Goal: Task Accomplishment & Management: Manage account settings

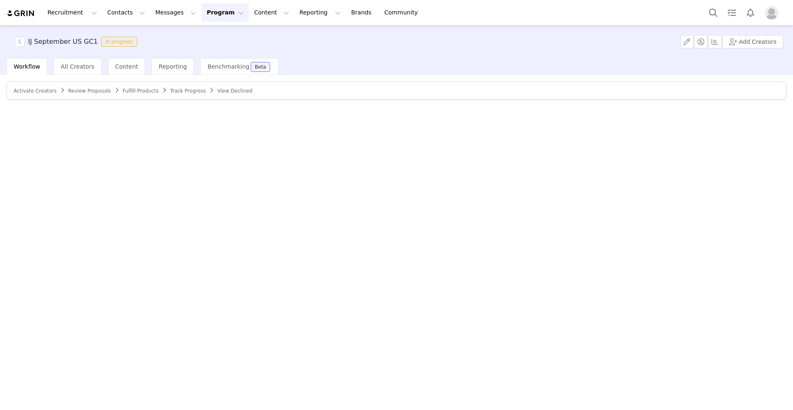
click at [174, 88] on span "Track Progress" at bounding box center [188, 91] width 36 height 6
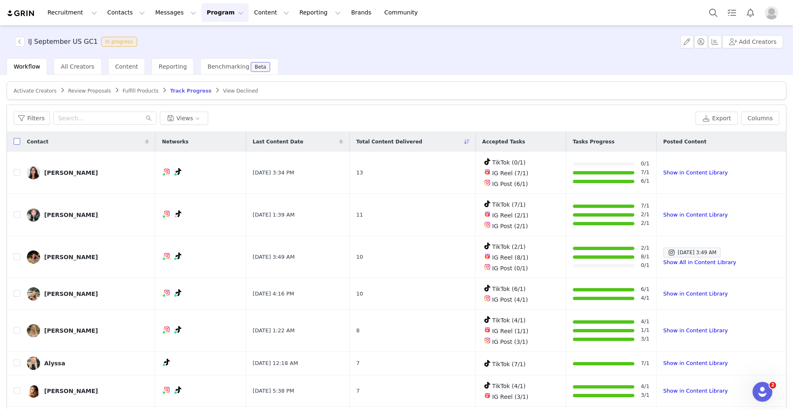
click at [18, 143] on input "checkbox" at bounding box center [17, 141] width 7 height 7
checkbox input "true"
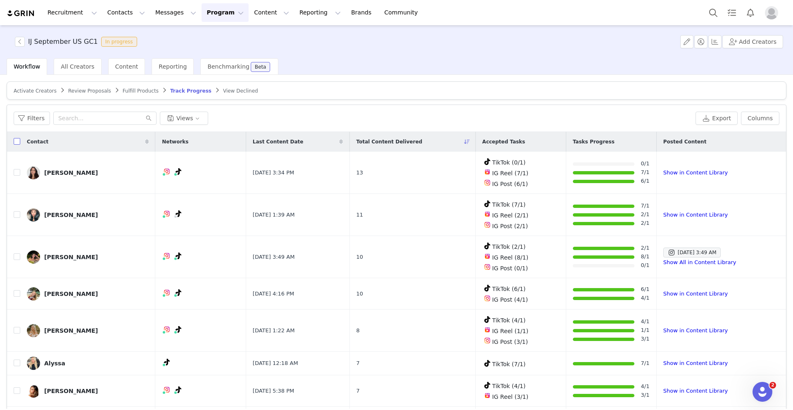
checkbox input "true"
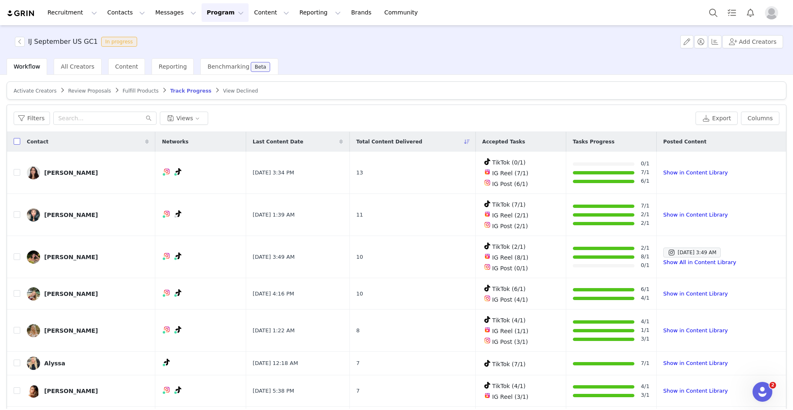
checkbox input "true"
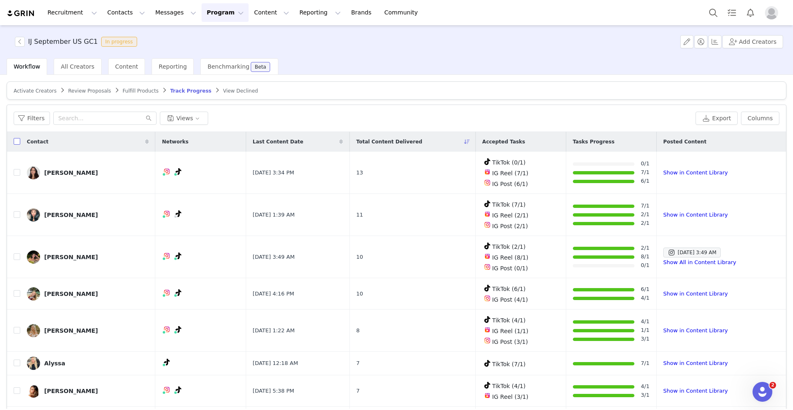
checkbox input "true"
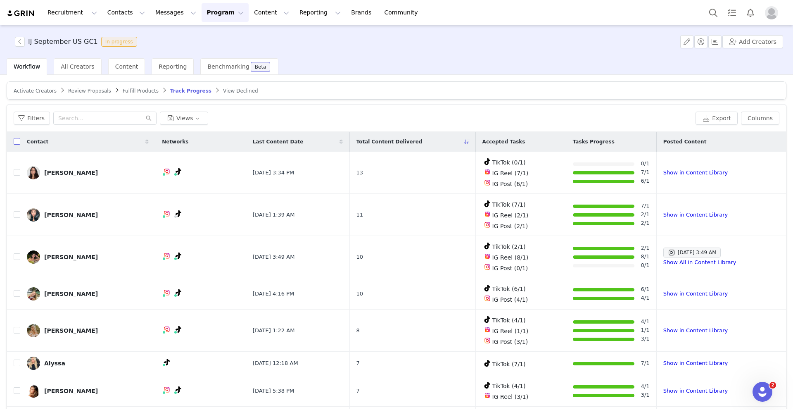
checkbox input "true"
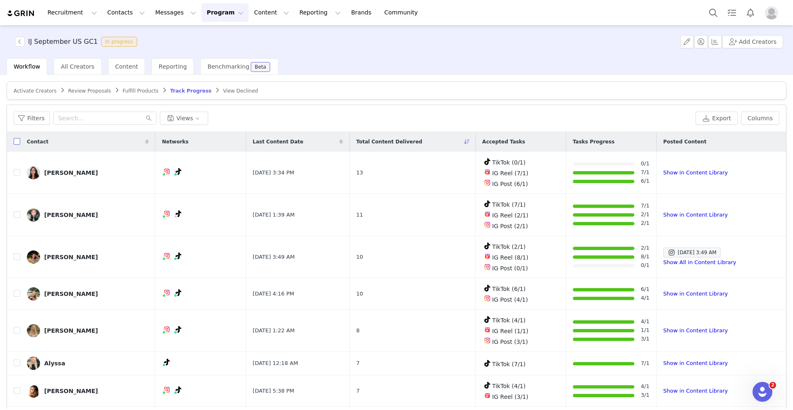
checkbox input "true"
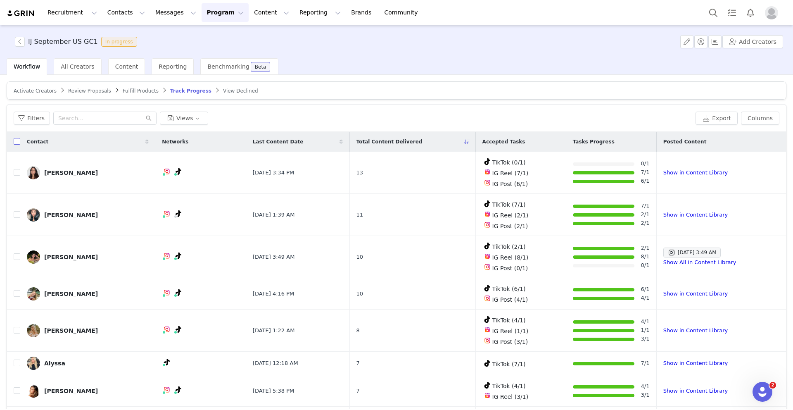
checkbox input "true"
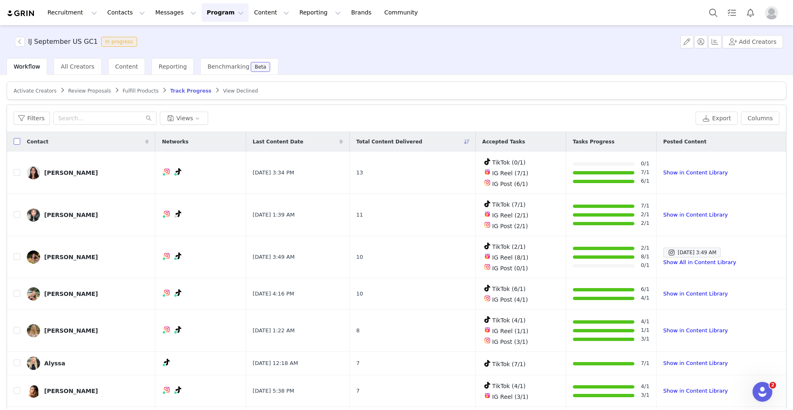
checkbox input "true"
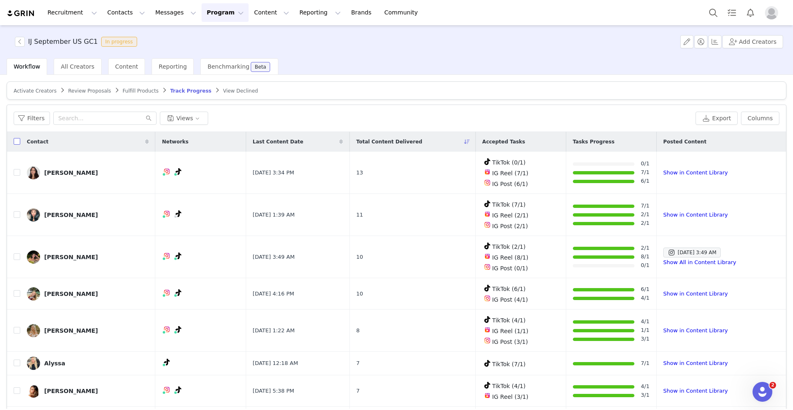
checkbox input "true"
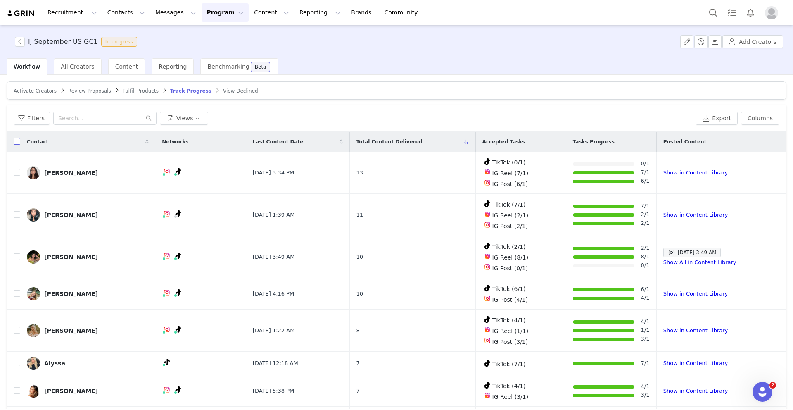
checkbox input "true"
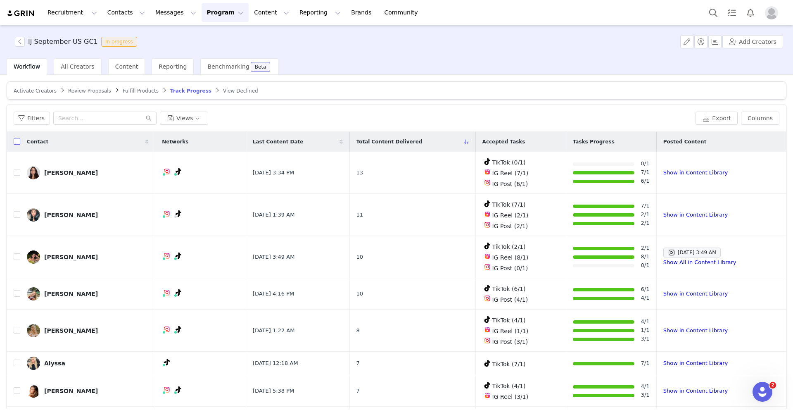
checkbox input "true"
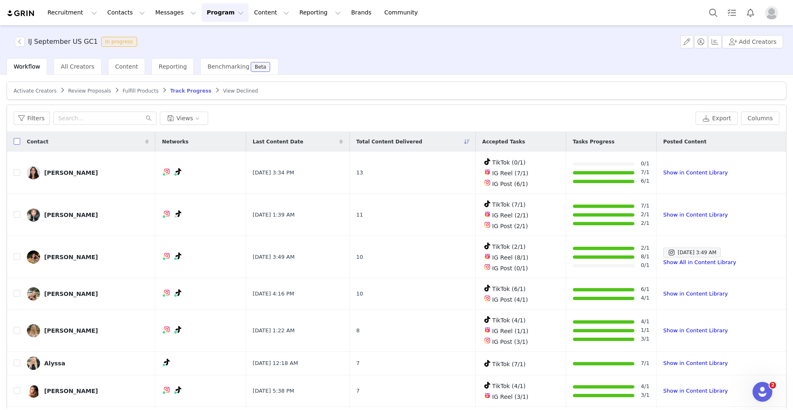
checkbox input "true"
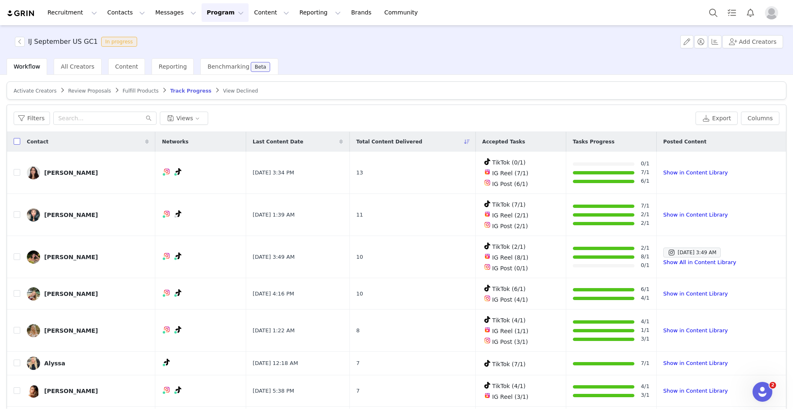
checkbox input "true"
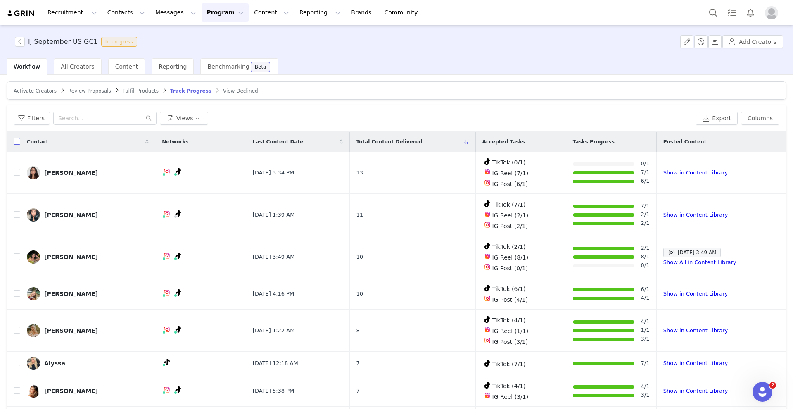
checkbox input "true"
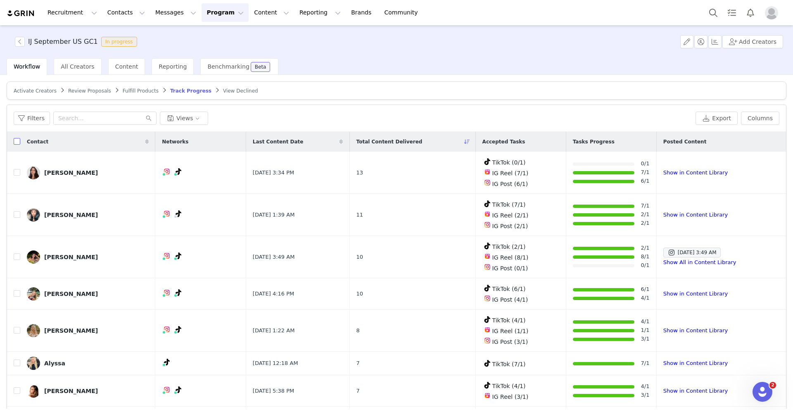
checkbox input "true"
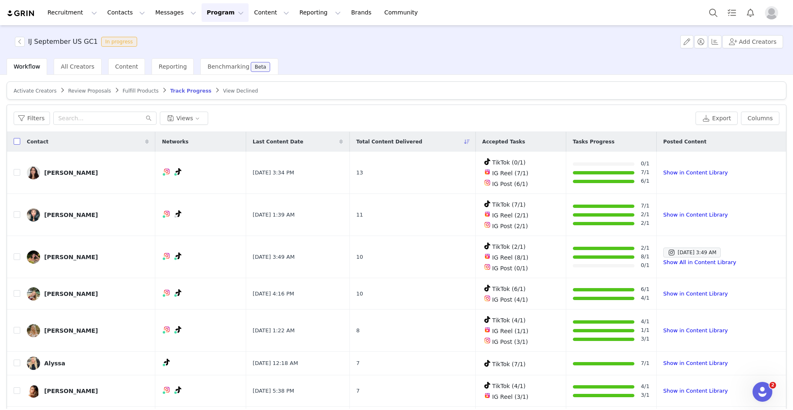
checkbox input "true"
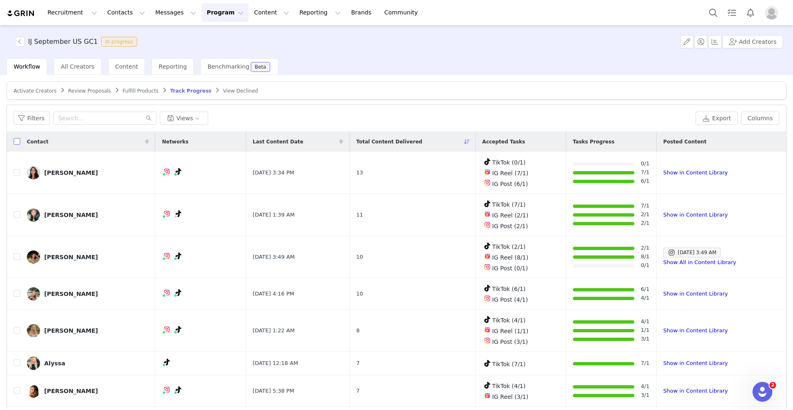
checkbox input "true"
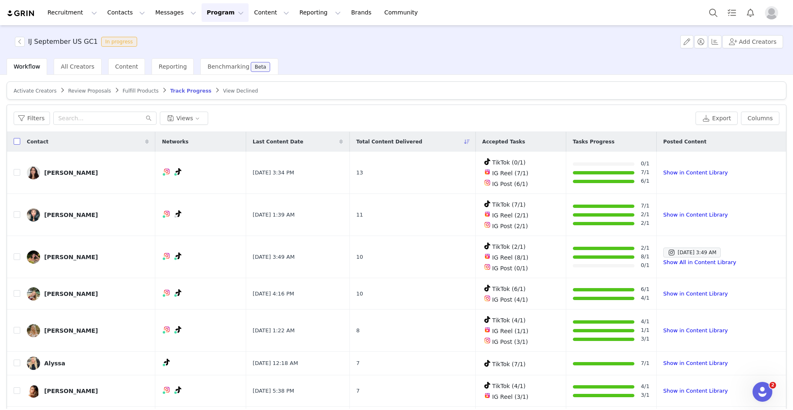
checkbox input "true"
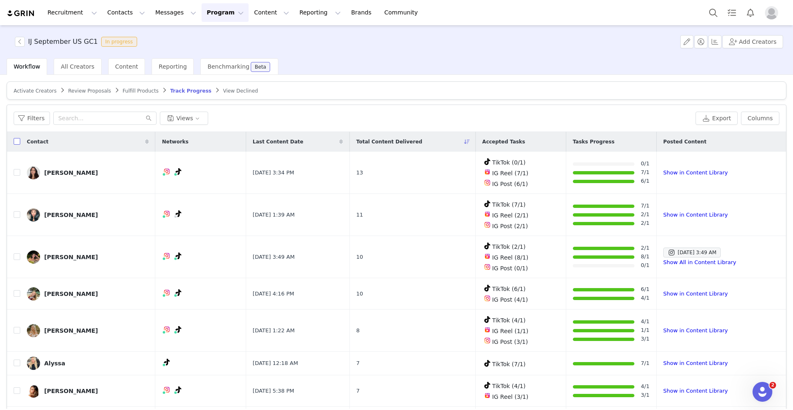
checkbox input "true"
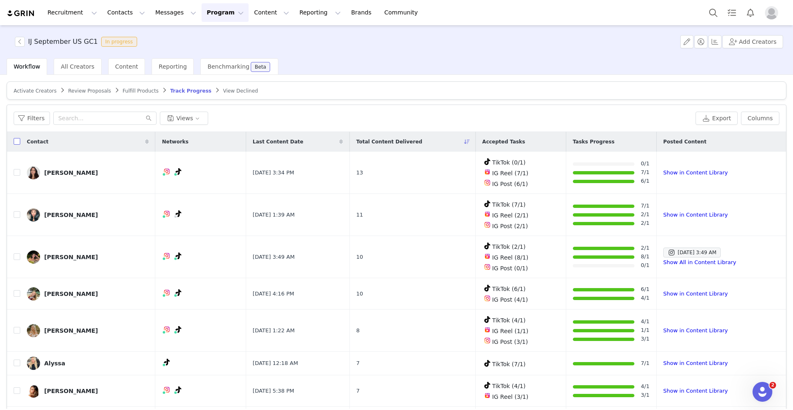
checkbox input "true"
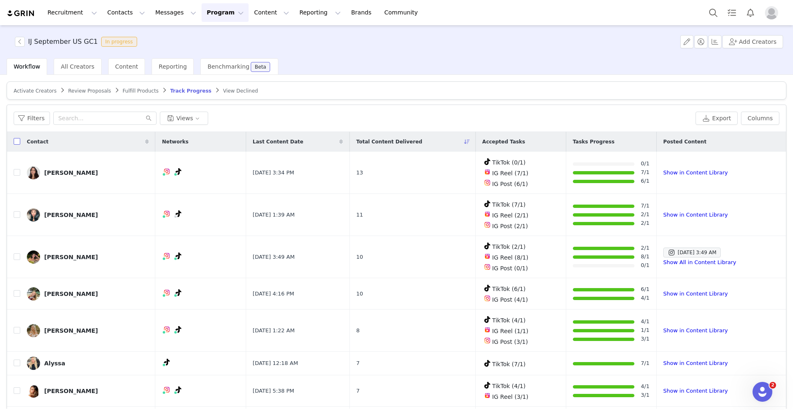
checkbox input "true"
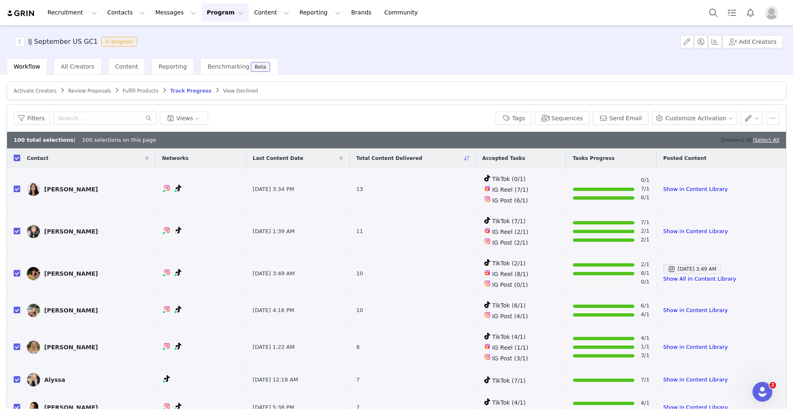
click at [737, 140] on link "Deselect All" at bounding box center [737, 140] width 32 height 6
checkbox input "false"
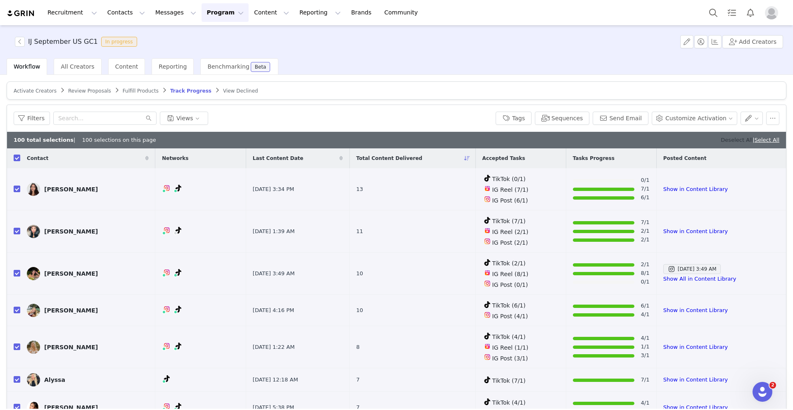
checkbox input "false"
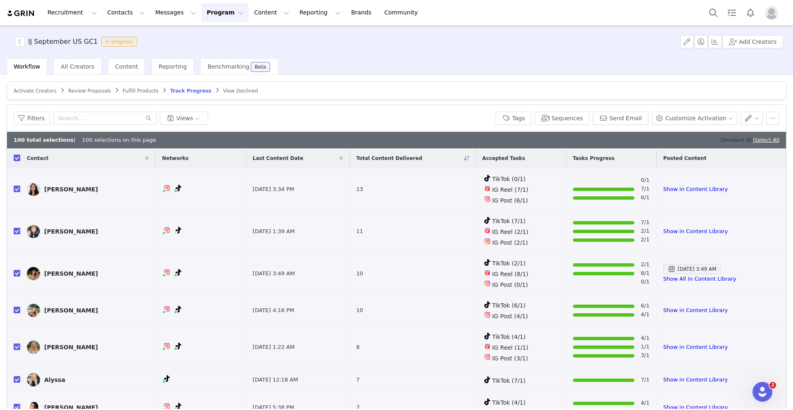
checkbox input "false"
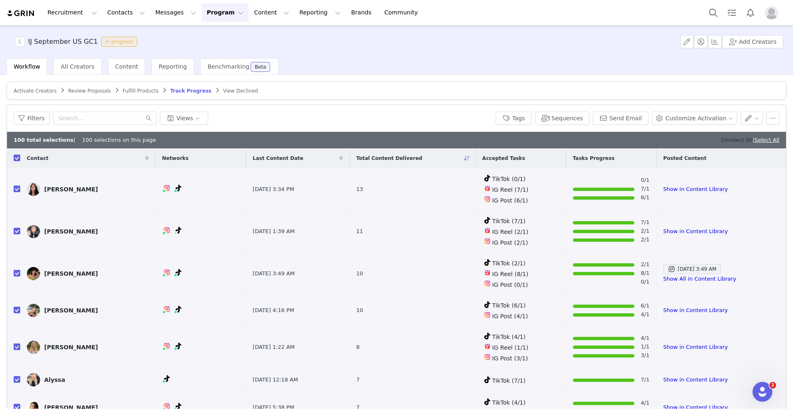
checkbox input "false"
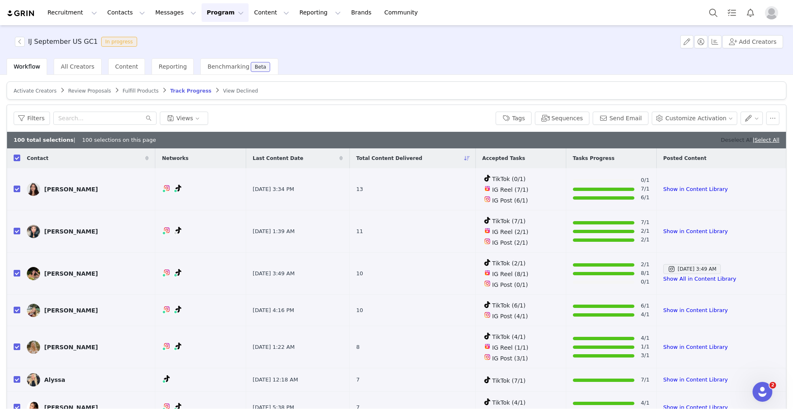
checkbox input "false"
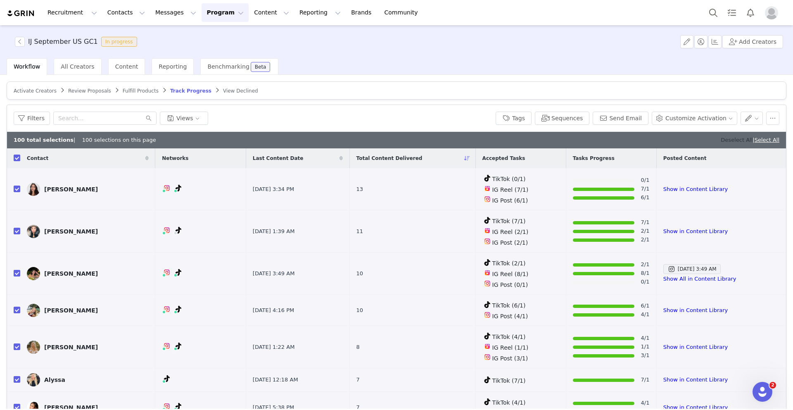
checkbox input "false"
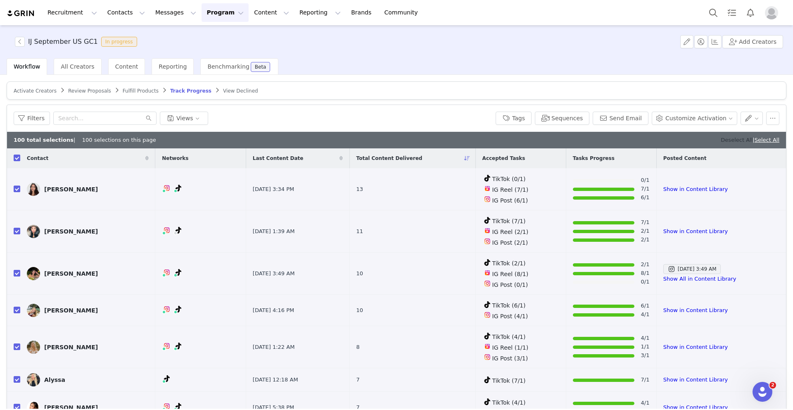
checkbox input "false"
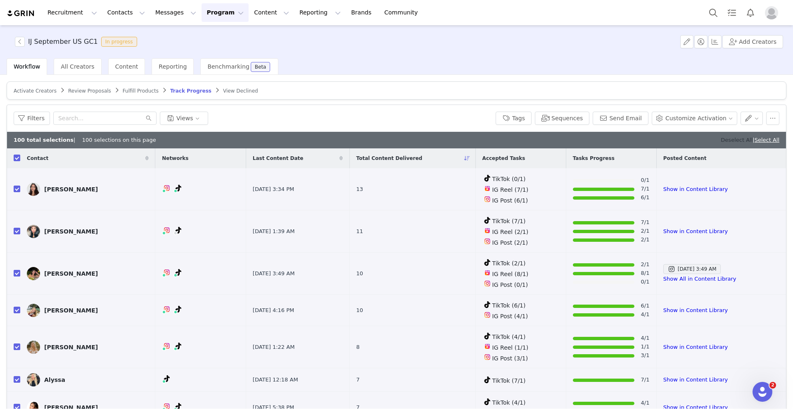
checkbox input "false"
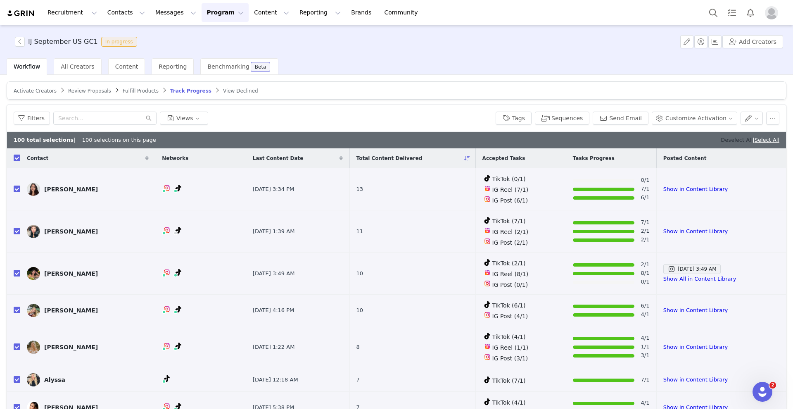
checkbox input "false"
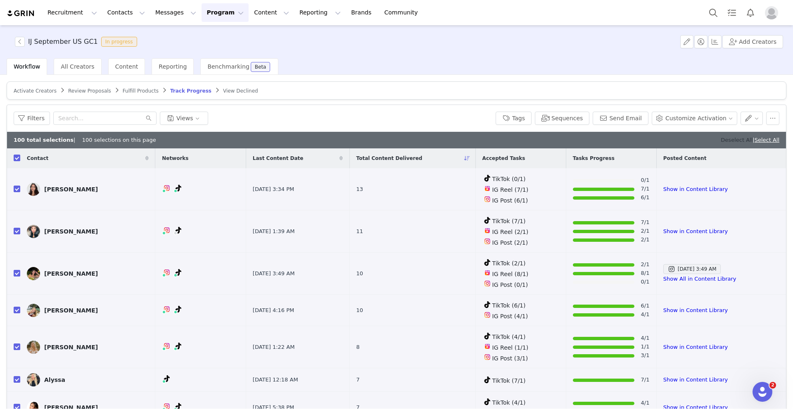
checkbox input "false"
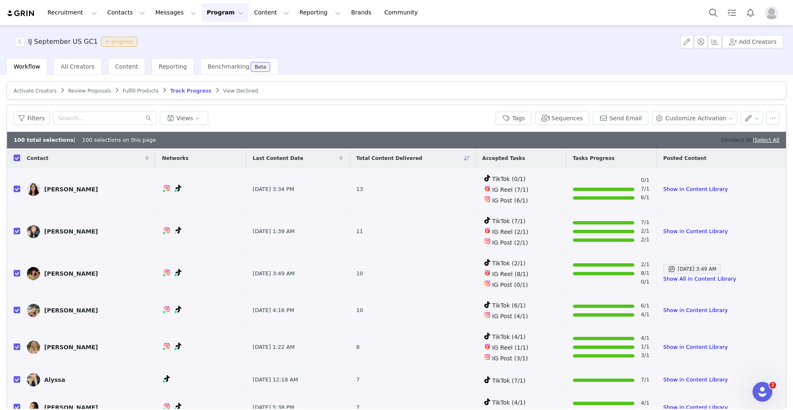
checkbox input "false"
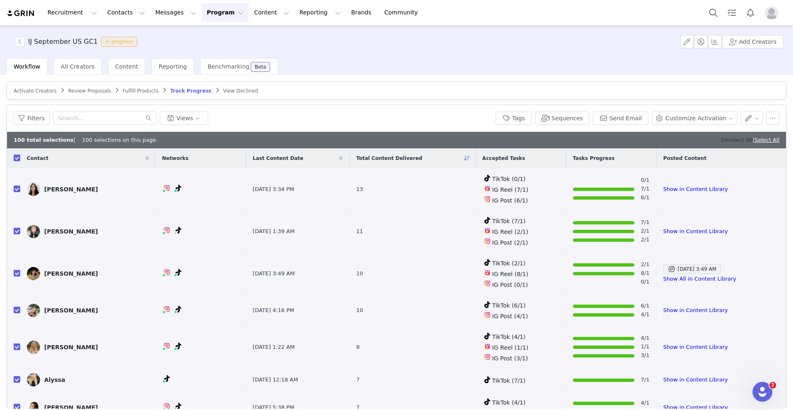
checkbox input "false"
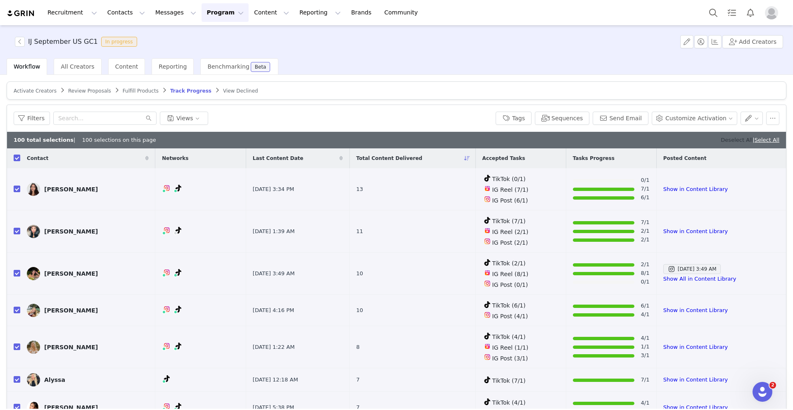
checkbox input "false"
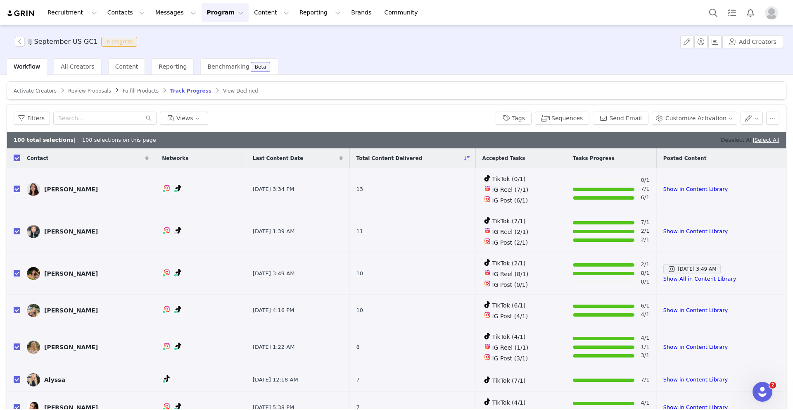
checkbox input "false"
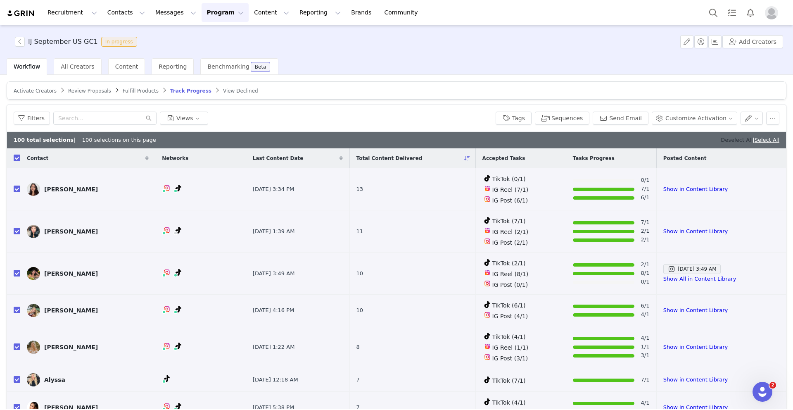
checkbox input "false"
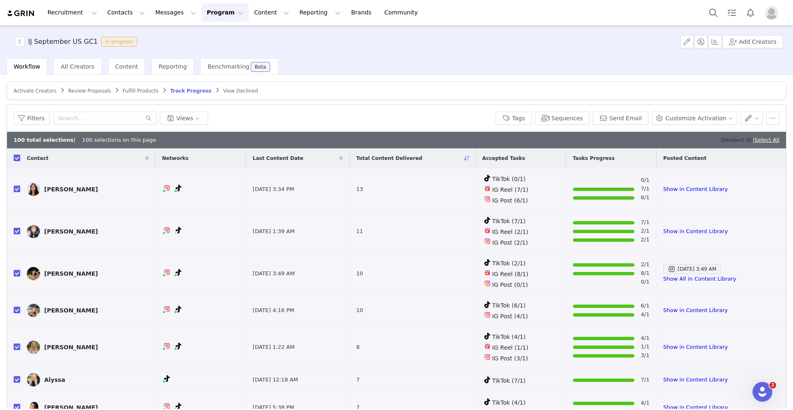
checkbox input "false"
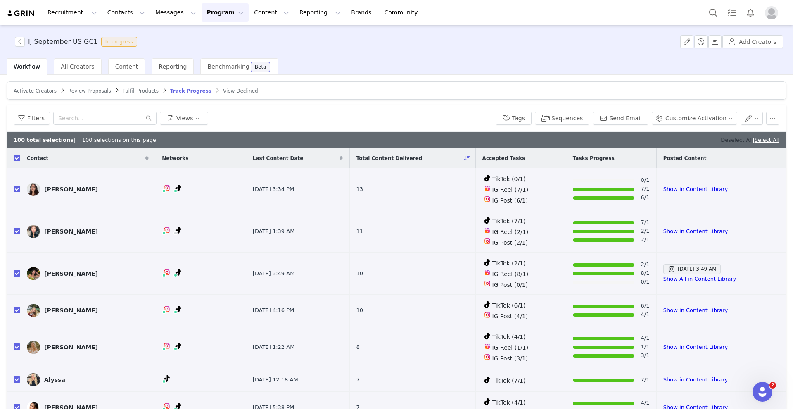
checkbox input "false"
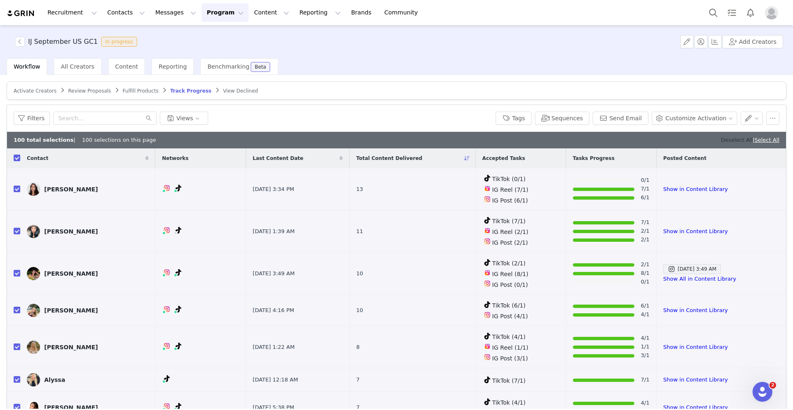
checkbox input "false"
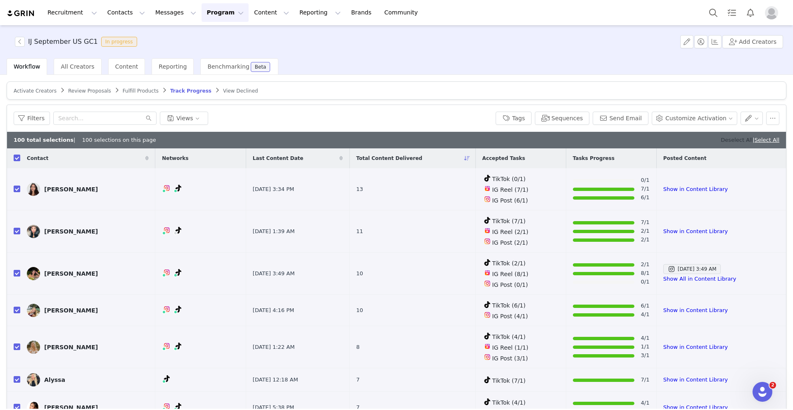
checkbox input "false"
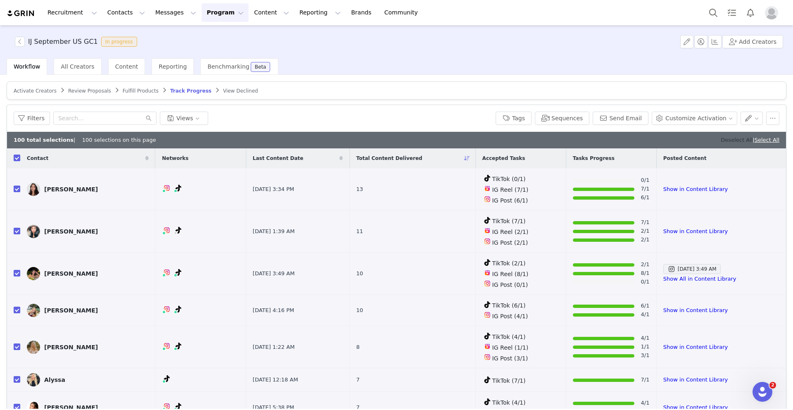
checkbox input "false"
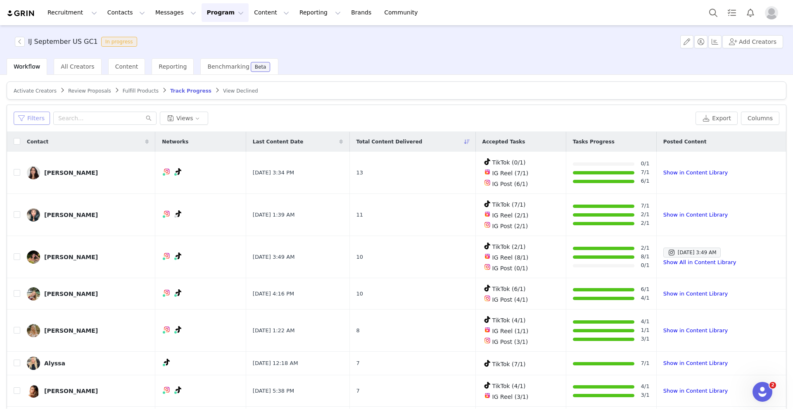
click at [23, 123] on button "Filters" at bounding box center [32, 118] width 36 height 13
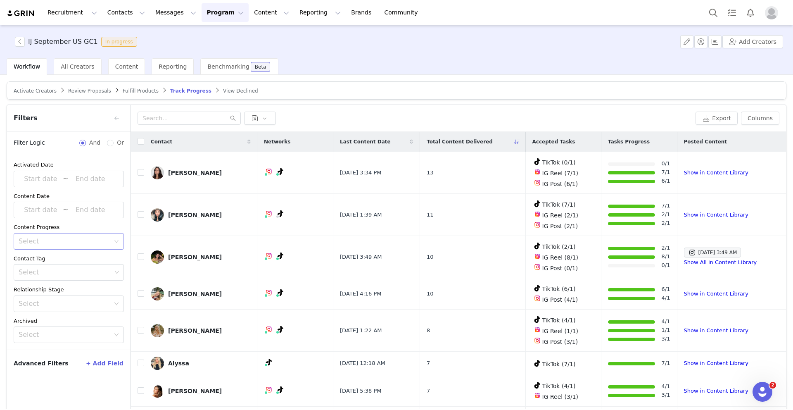
click at [63, 238] on div "Select" at bounding box center [64, 241] width 91 height 8
click at [53, 260] on li "Has content" at bounding box center [69, 258] width 110 height 13
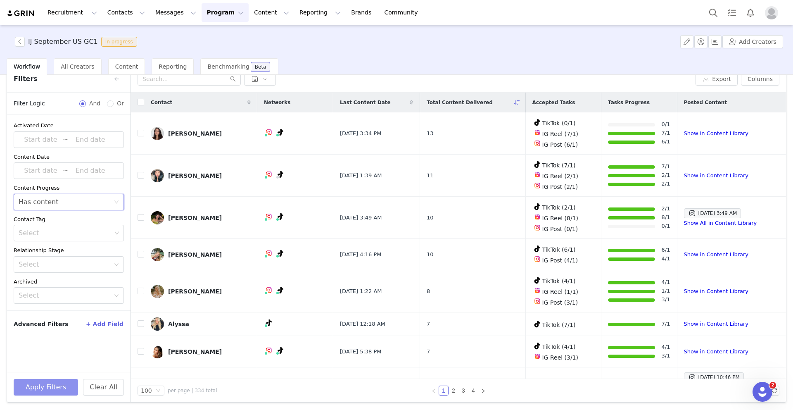
click at [51, 388] on button "Apply Filters" at bounding box center [46, 387] width 64 height 17
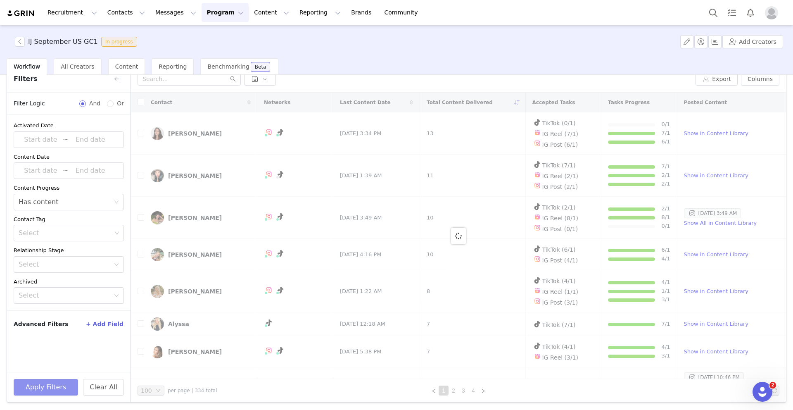
scroll to position [0, 0]
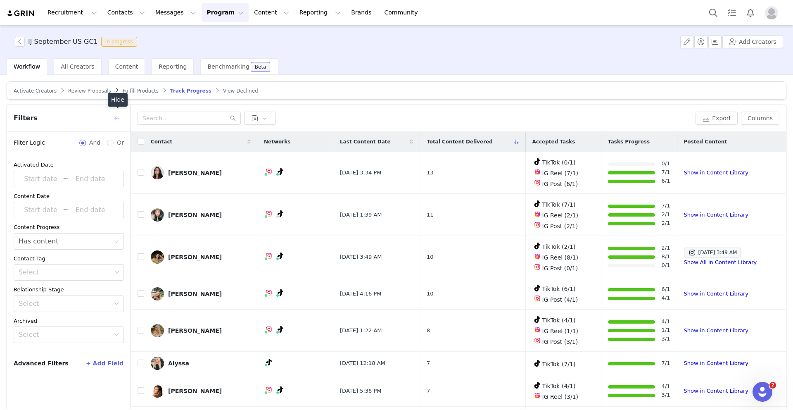
click at [117, 117] on button "button" at bounding box center [117, 118] width 13 height 13
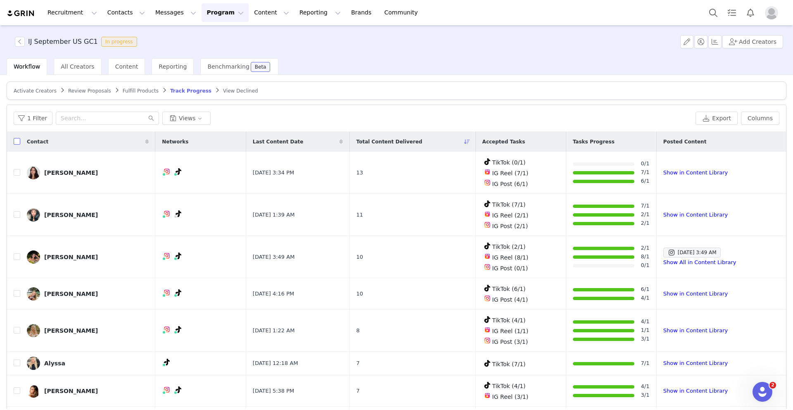
click at [17, 142] on input "checkbox" at bounding box center [17, 141] width 7 height 7
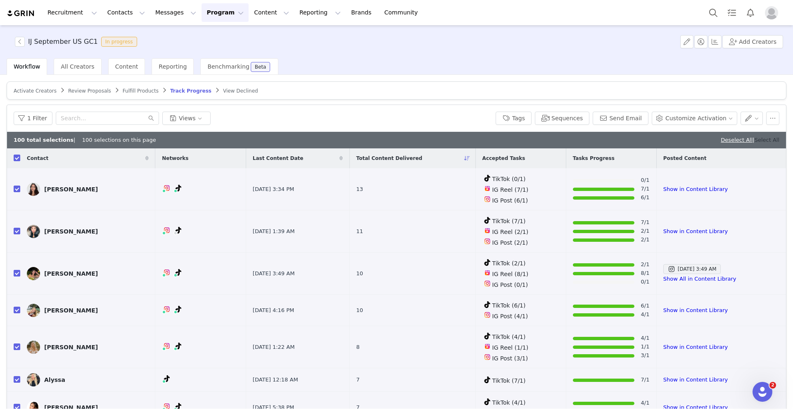
click at [760, 142] on link "Select All" at bounding box center [767, 140] width 25 height 6
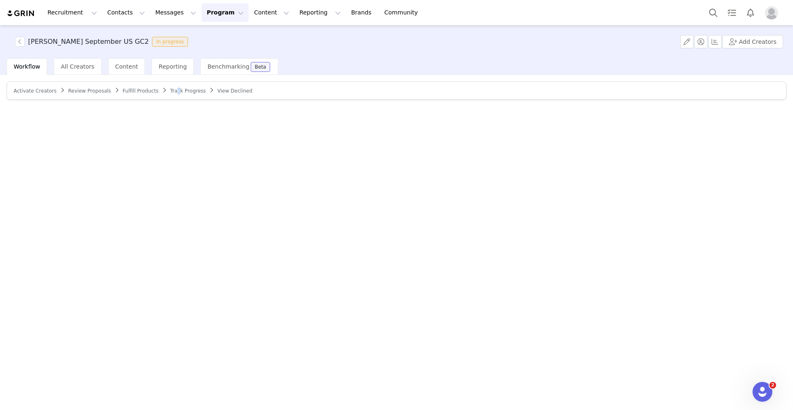
click at [173, 90] on span "Track Progress" at bounding box center [188, 91] width 36 height 6
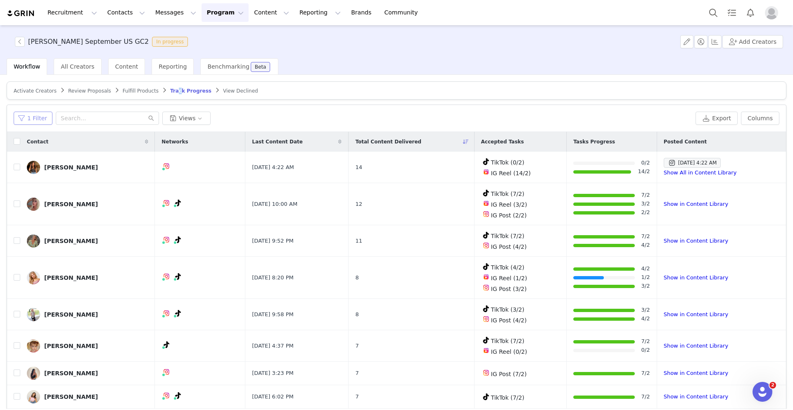
click at [35, 114] on button "1 Filter" at bounding box center [33, 118] width 39 height 13
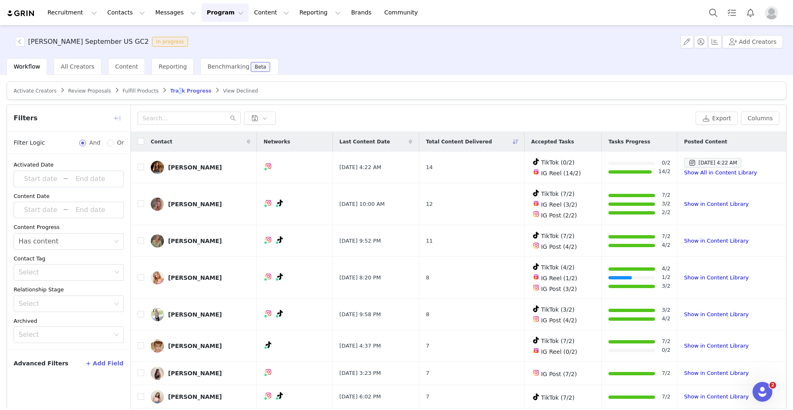
click at [118, 115] on button "button" at bounding box center [117, 118] width 13 height 13
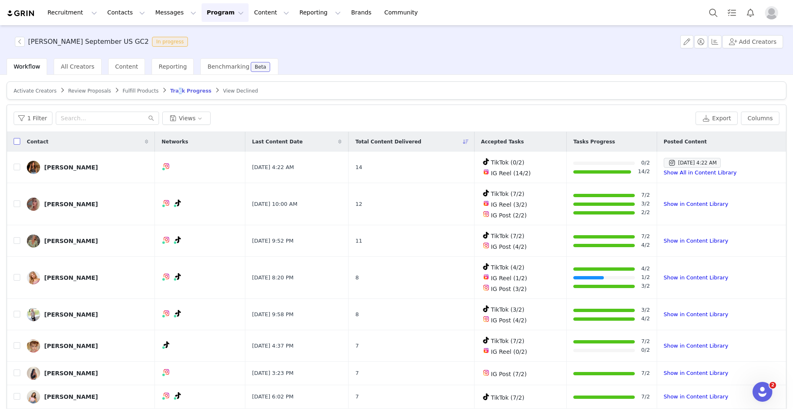
click at [17, 142] on input "checkbox" at bounding box center [17, 141] width 7 height 7
checkbox input "true"
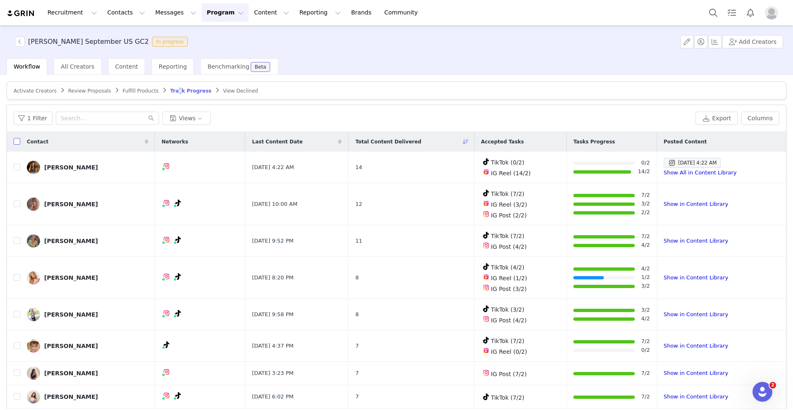
checkbox input "true"
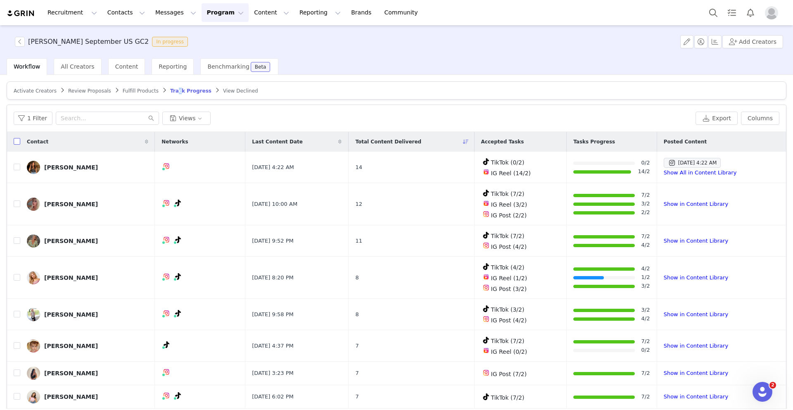
checkbox input "true"
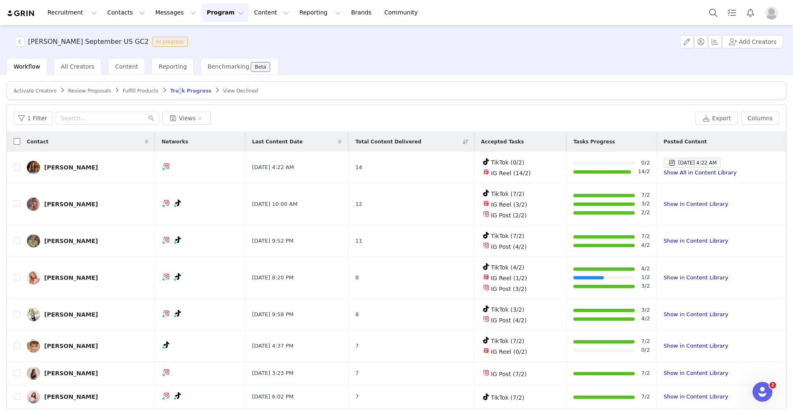
checkbox input "true"
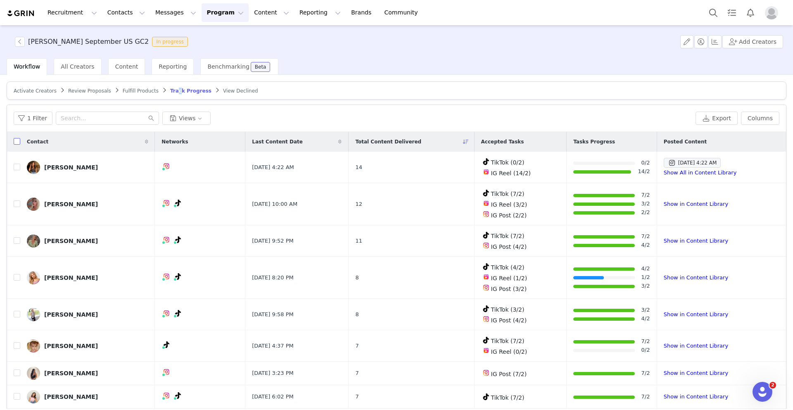
checkbox input "true"
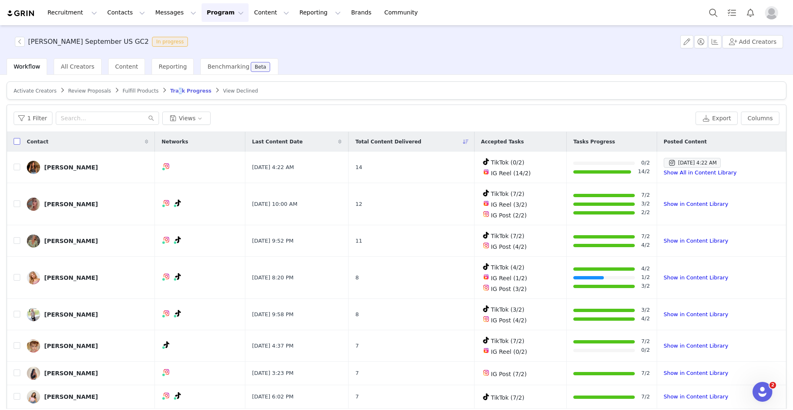
checkbox input "true"
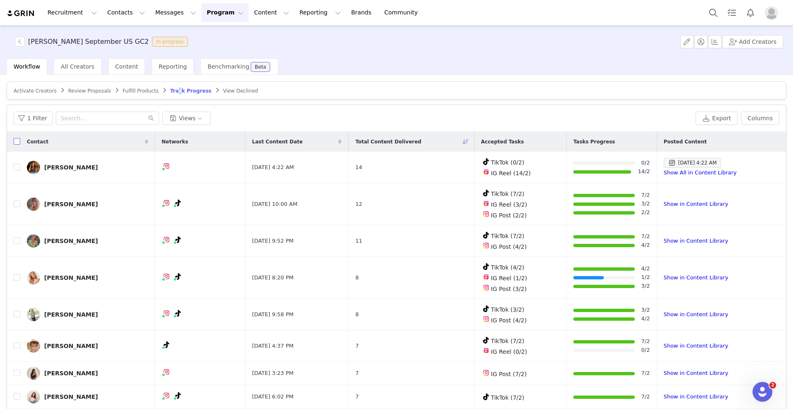
checkbox input "true"
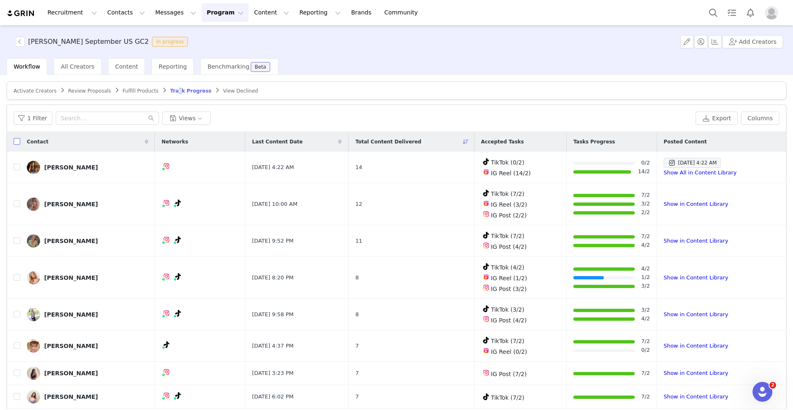
checkbox input "true"
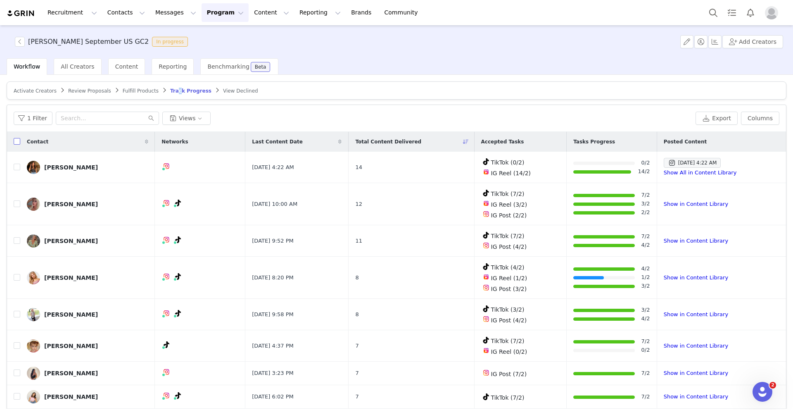
checkbox input "true"
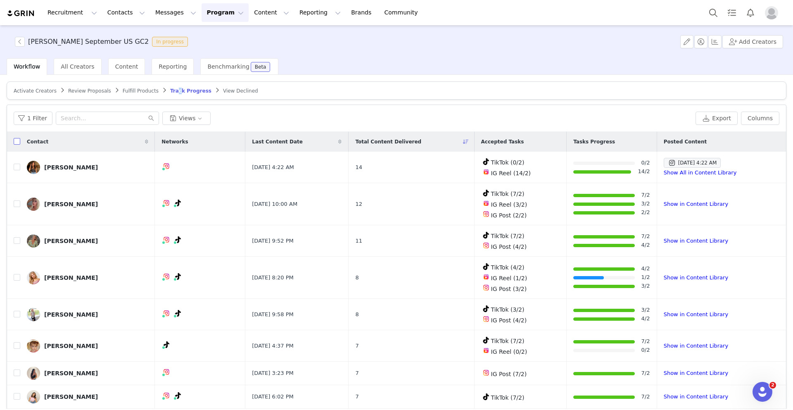
checkbox input "true"
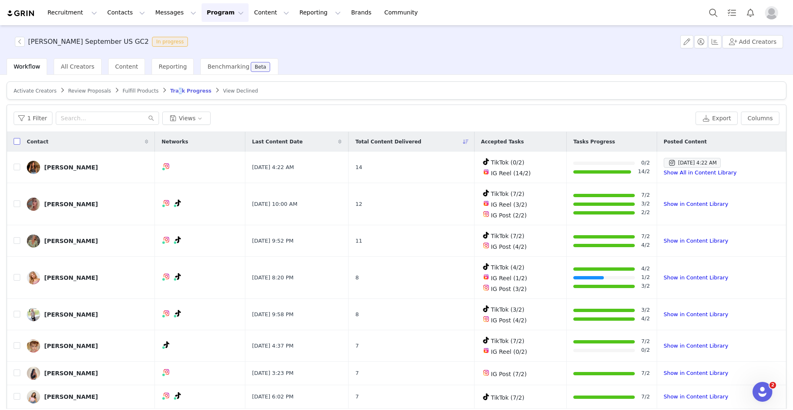
checkbox input "true"
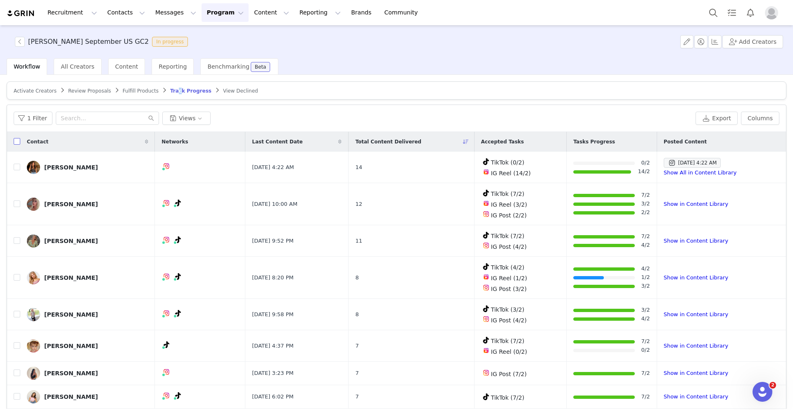
checkbox input "true"
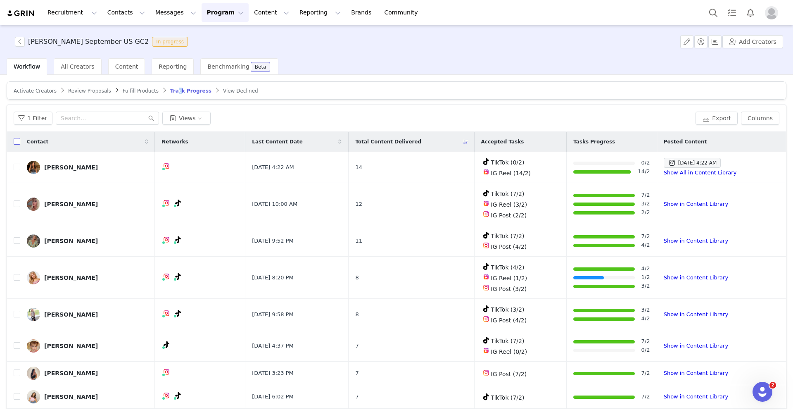
checkbox input "true"
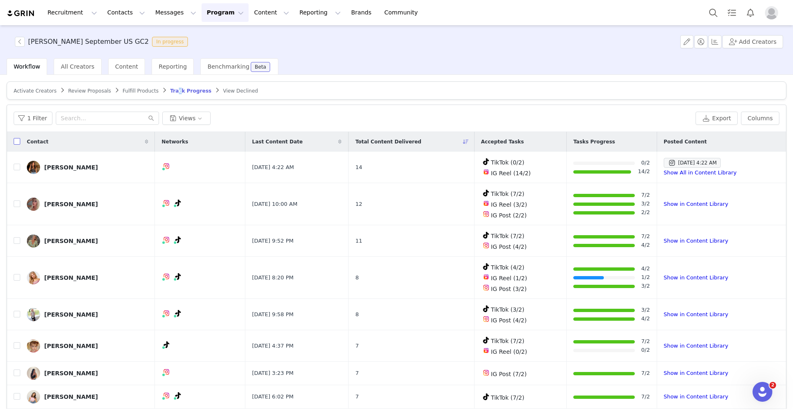
checkbox input "true"
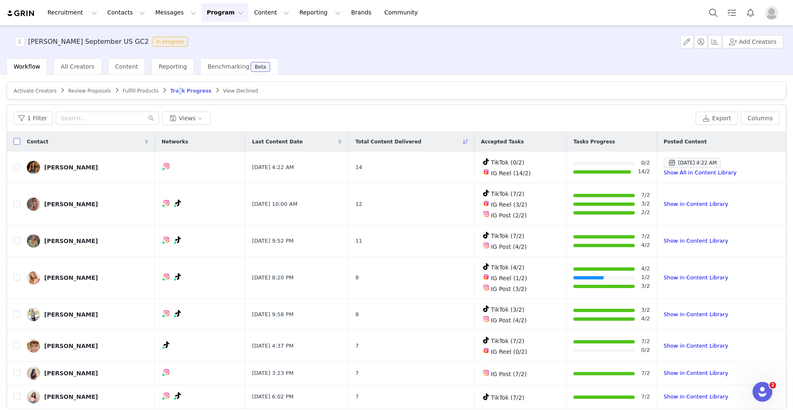
checkbox input "true"
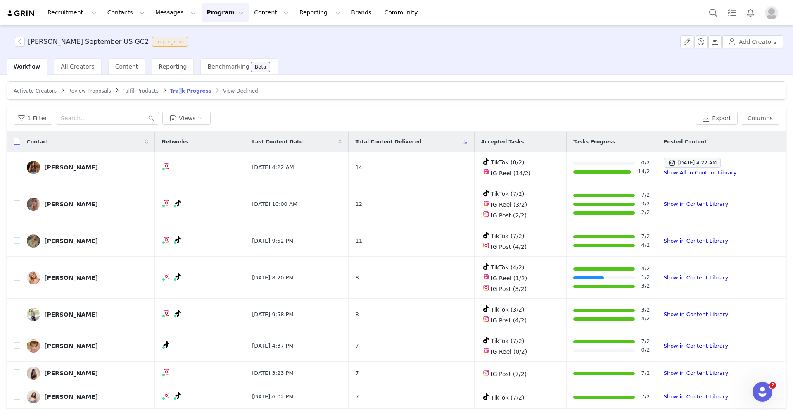
checkbox input "true"
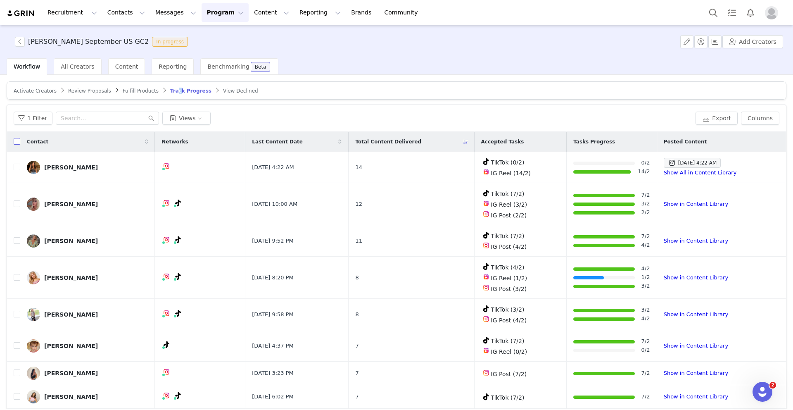
checkbox input "true"
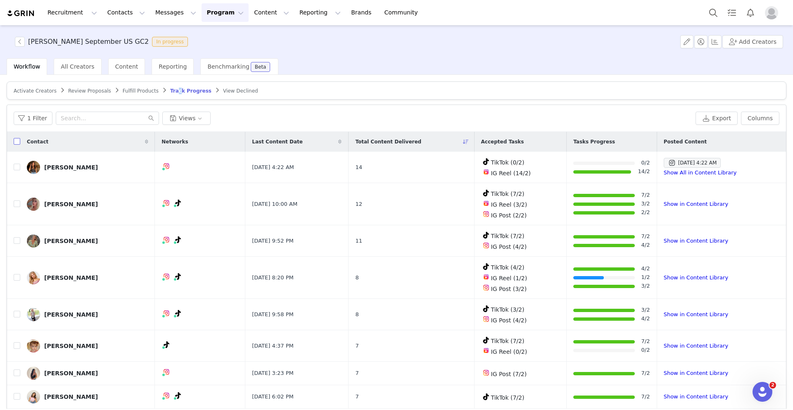
checkbox input "true"
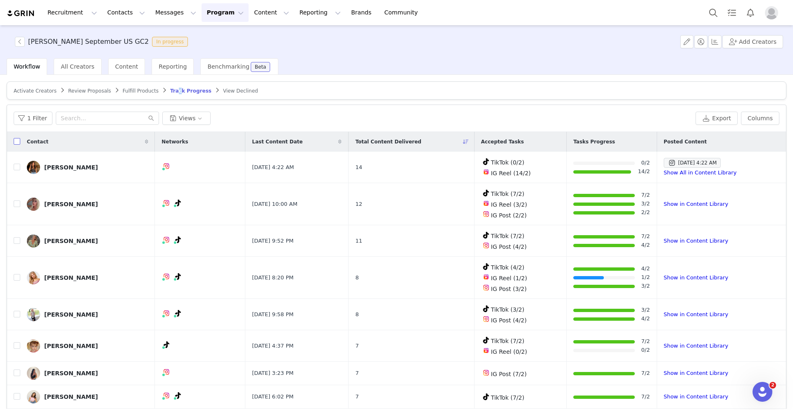
checkbox input "true"
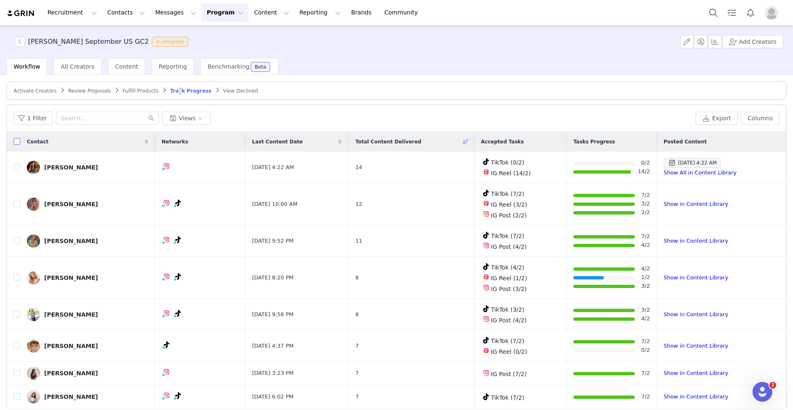
checkbox input "true"
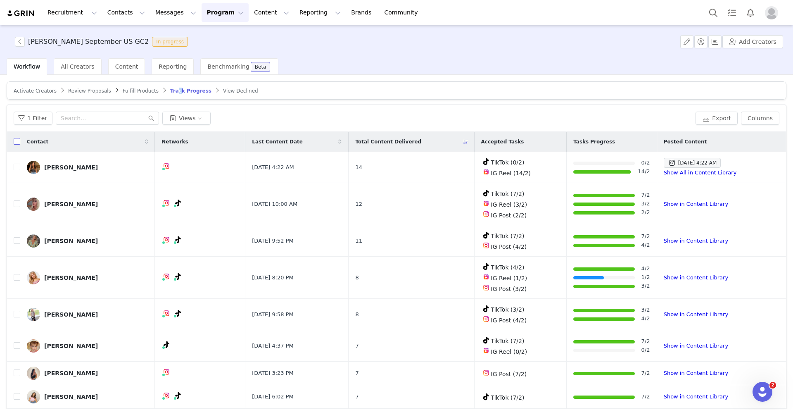
checkbox input "true"
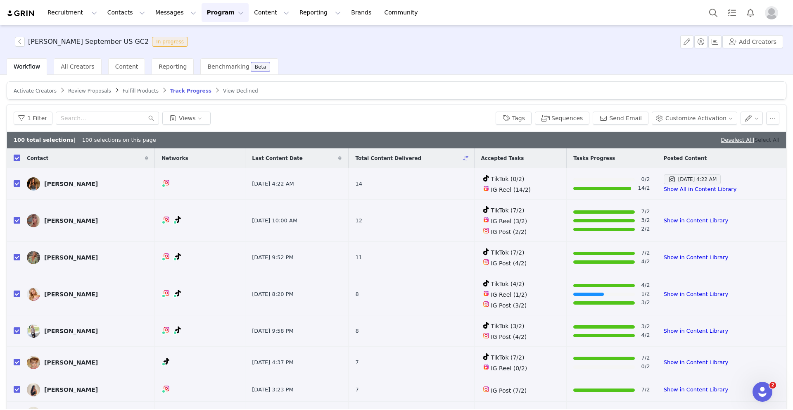
click at [767, 137] on link "Select All" at bounding box center [767, 140] width 25 height 6
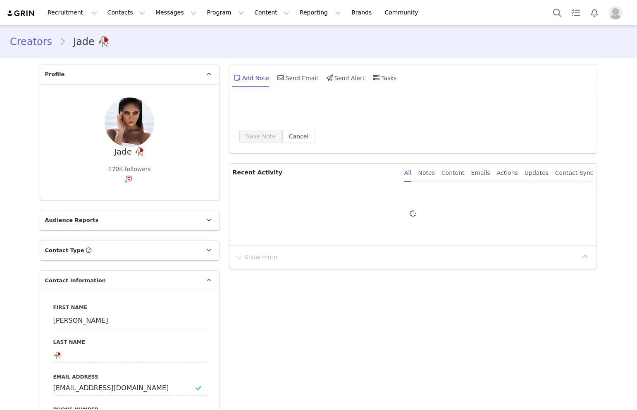
type input "+1 ([GEOGRAPHIC_DATA])"
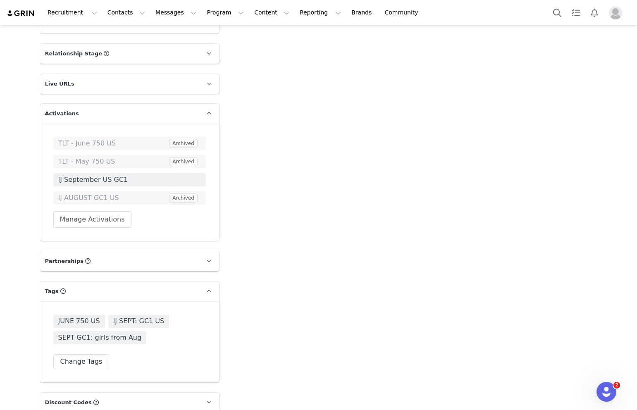
scroll to position [1277, 0]
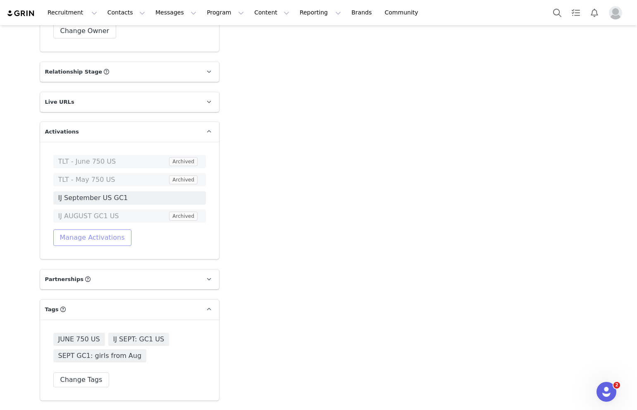
click at [96, 239] on button "Manage Activations" at bounding box center [92, 237] width 78 height 17
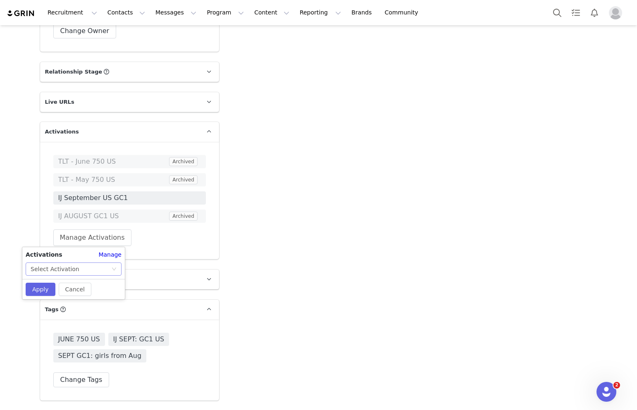
click at [88, 266] on div "Select Activation" at bounding box center [71, 269] width 81 height 12
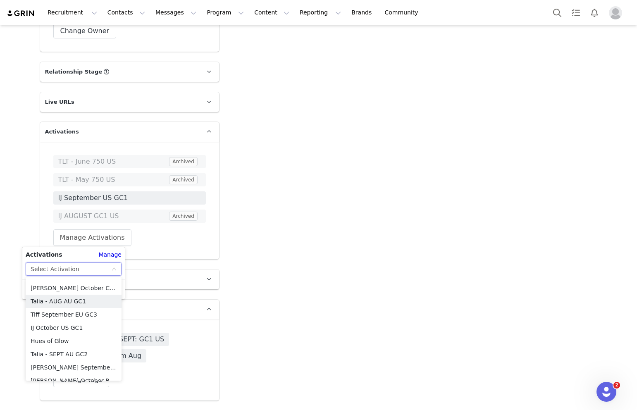
scroll to position [275, 0]
click at [50, 328] on li "IJ October US GC1" at bounding box center [74, 327] width 96 height 13
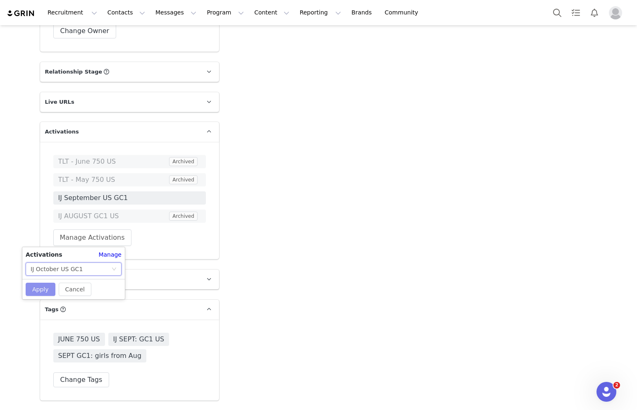
click at [40, 288] on button "Apply" at bounding box center [41, 289] width 30 height 13
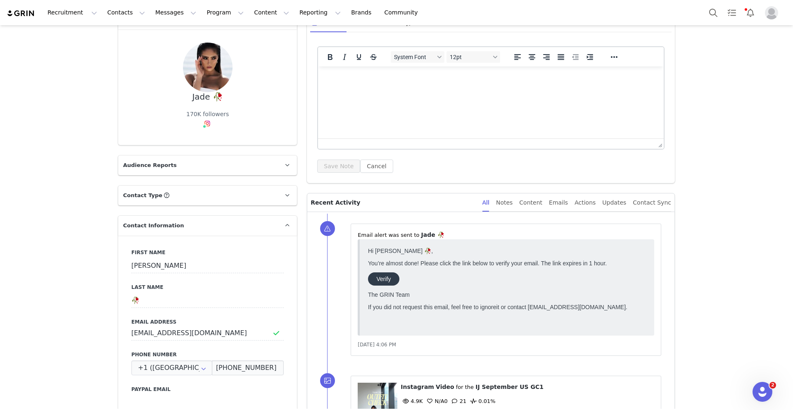
scroll to position [0, 0]
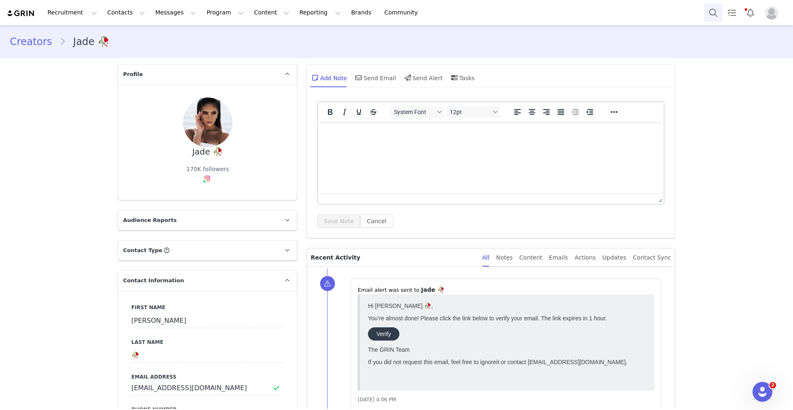
click at [636, 14] on button "Search" at bounding box center [713, 12] width 18 height 19
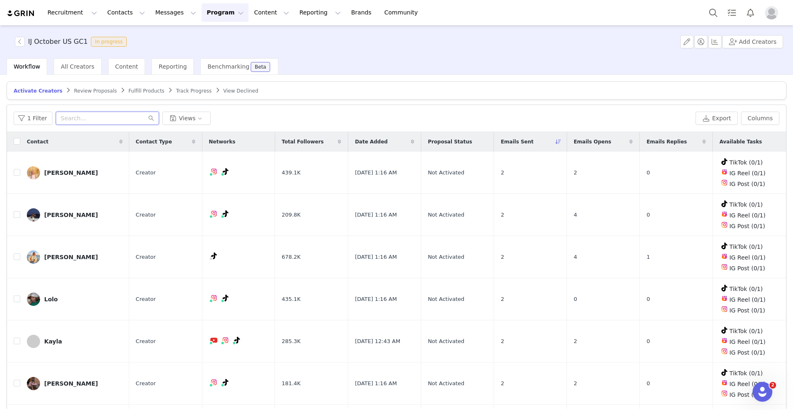
click at [84, 120] on input "text" at bounding box center [107, 118] width 103 height 13
paste input "jademckenzee"
type input "jademckenzee"
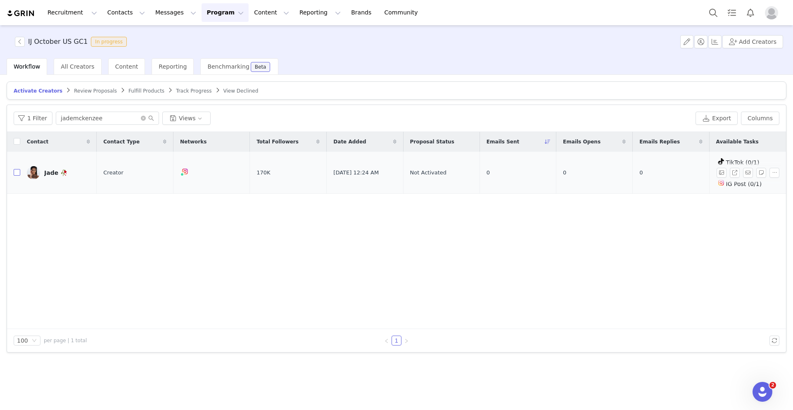
click at [16, 168] on label at bounding box center [17, 172] width 7 height 9
click at [16, 169] on input "checkbox" at bounding box center [17, 172] width 7 height 7
checkbox input "true"
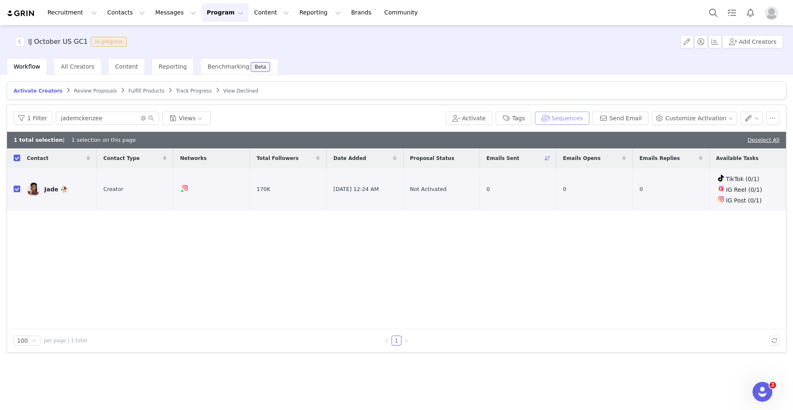
click at [580, 121] on button "Sequences" at bounding box center [562, 118] width 55 height 13
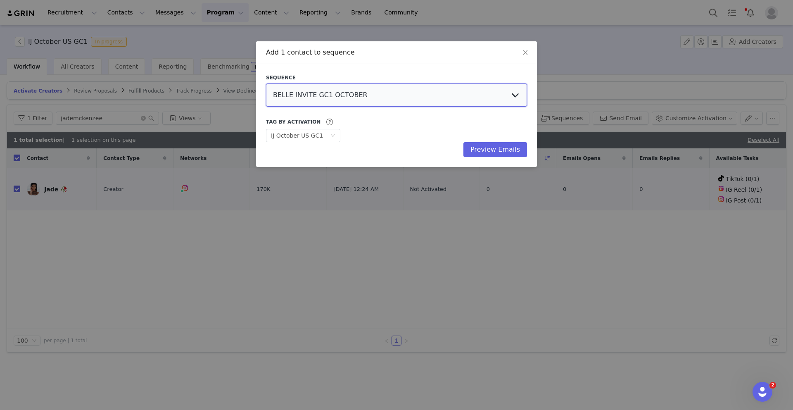
click at [330, 88] on select "BELLE INVITE GC1 OCTOBER BELLE INVITE GC2 OCTOBER BELLE INVITE GC3 OCTOBER Tiff…" at bounding box center [396, 94] width 261 height 23
select select "60495601-6170-4251-8c36-217295e644fe"
click at [266, 83] on select "BELLE INVITE GC1 OCTOBER BELLE INVITE GC2 OCTOBER BELLE INVITE GC3 OCTOBER Tiff…" at bounding box center [396, 94] width 261 height 23
click at [488, 148] on button "Preview Emails" at bounding box center [495, 149] width 64 height 15
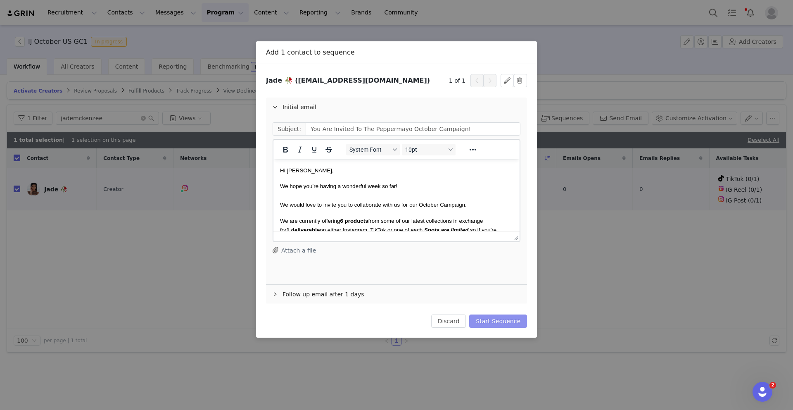
click at [486, 321] on button "Start Sequence" at bounding box center [498, 320] width 58 height 13
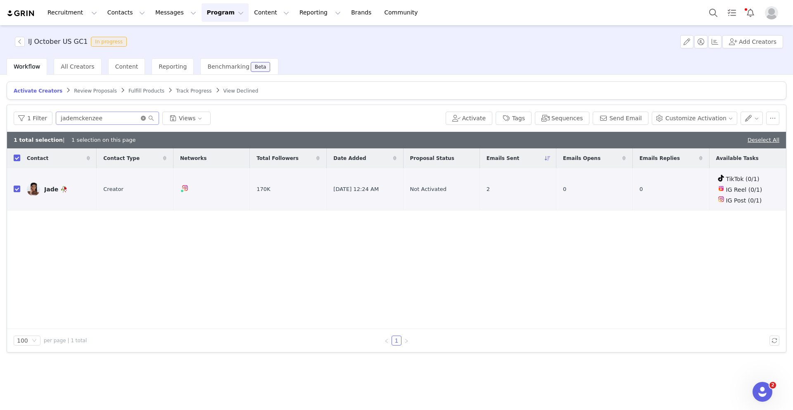
click at [141, 118] on icon "icon: close-circle" at bounding box center [143, 118] width 5 height 5
click at [126, 117] on input "text" at bounding box center [107, 118] width 103 height 13
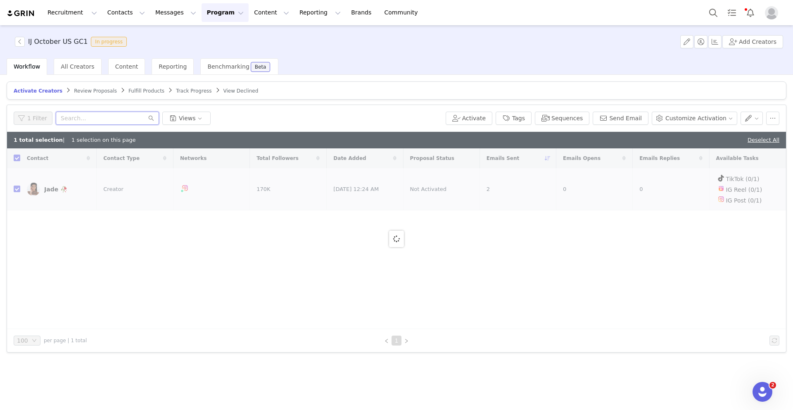
paste input "[EMAIL_ADDRESS][DOMAIN_NAME]"
type input "[EMAIL_ADDRESS][DOMAIN_NAME]"
checkbox input "false"
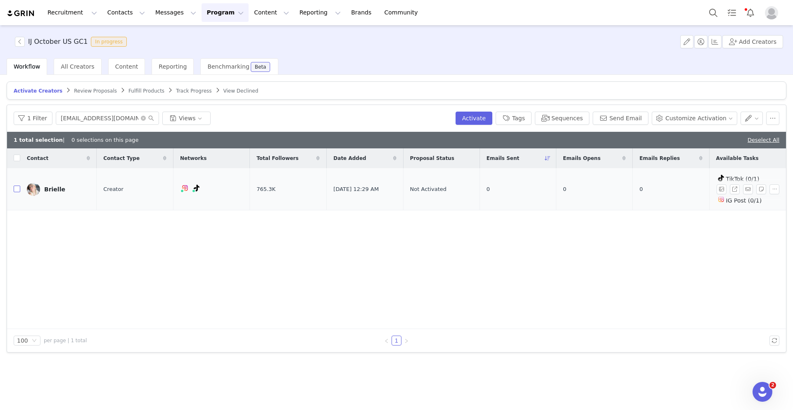
click at [19, 187] on input "checkbox" at bounding box center [17, 188] width 7 height 7
checkbox input "true"
click at [577, 117] on button "Sequences" at bounding box center [562, 118] width 55 height 13
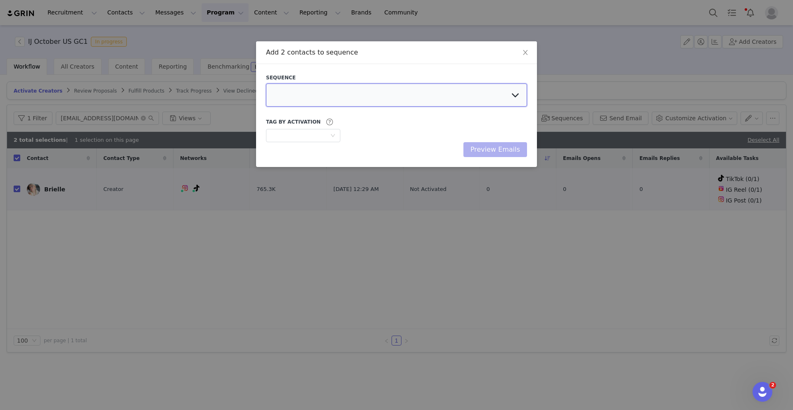
click at [364, 85] on select at bounding box center [396, 94] width 261 height 23
select select "60495601-6170-4251-8c36-217295e644fe"
click at [266, 83] on select "BELLE INVITE GC1 OCTOBER BELLE INVITE GC2 OCTOBER BELLE INVITE GC3 OCTOBER Tiff…" at bounding box center [396, 94] width 261 height 23
click at [515, 155] on button "Preview Emails" at bounding box center [495, 149] width 64 height 15
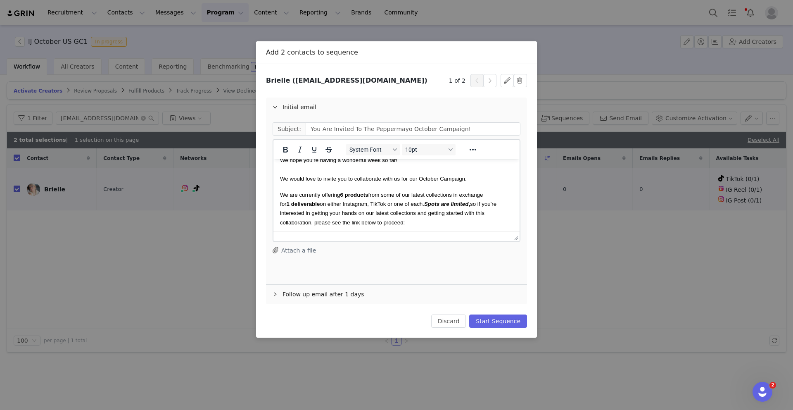
scroll to position [53, 0]
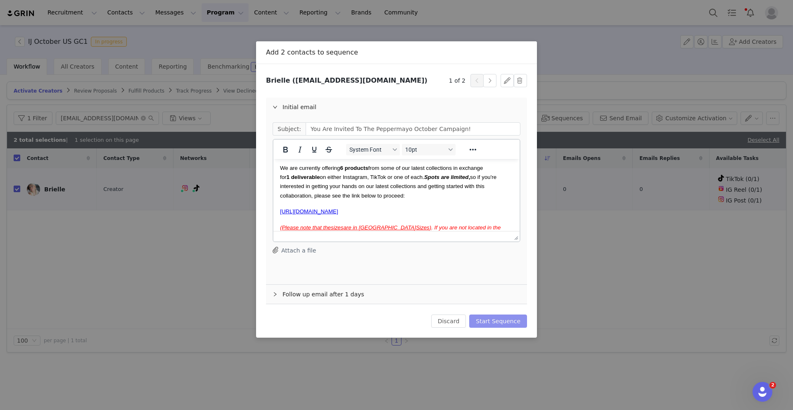
click at [489, 324] on button "Start Sequence" at bounding box center [498, 320] width 58 height 13
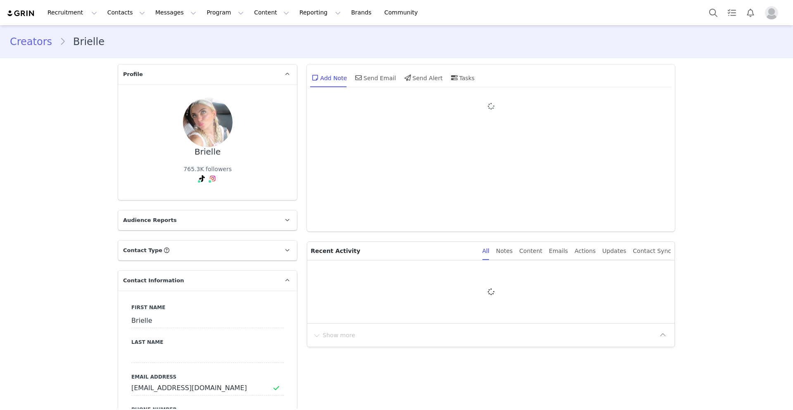
type input "+1 ([GEOGRAPHIC_DATA])"
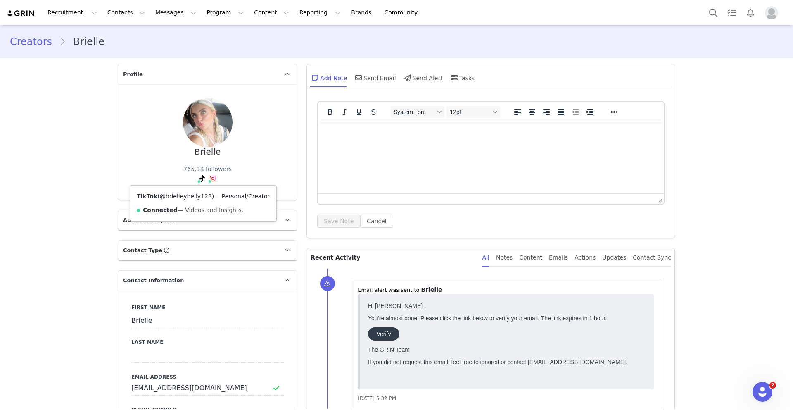
click at [195, 196] on link "@brielleybelly123" at bounding box center [186, 196] width 52 height 7
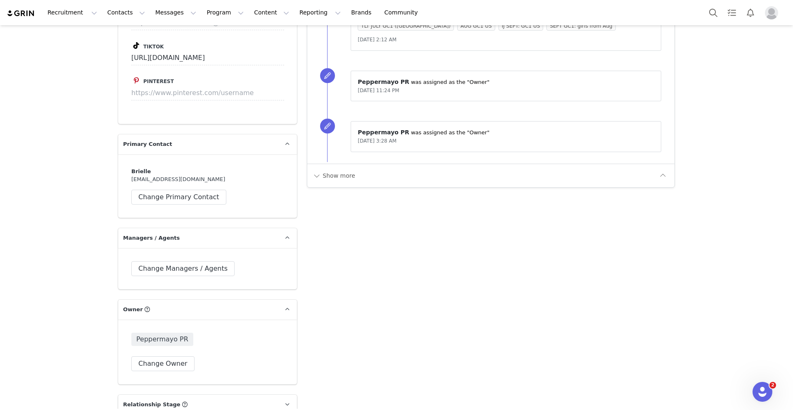
scroll to position [1192, 0]
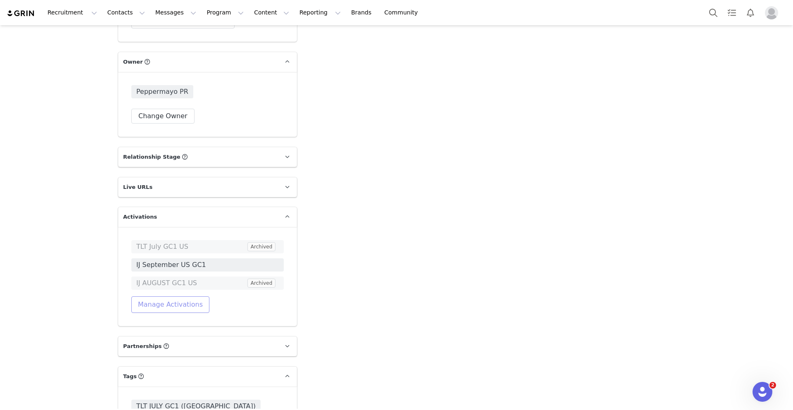
click at [146, 305] on button "Manage Activations" at bounding box center [170, 304] width 78 height 17
click at [147, 332] on div "Select Activation" at bounding box center [133, 336] width 49 height 12
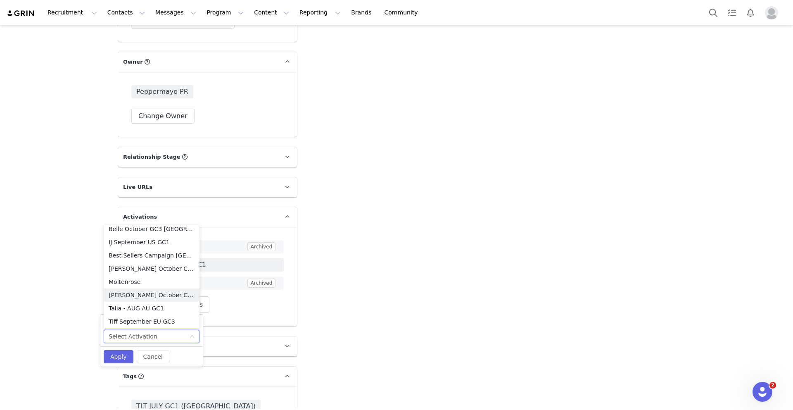
scroll to position [265, 0]
click at [140, 285] on li "IJ October US GC1" at bounding box center [152, 285] width 96 height 13
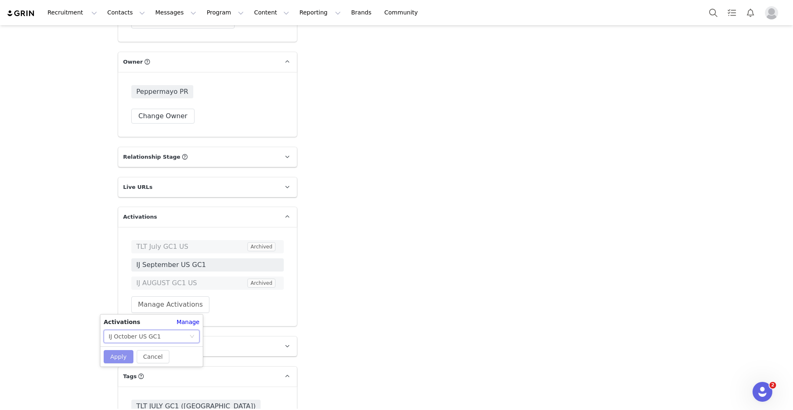
click at [116, 353] on button "Apply" at bounding box center [119, 356] width 30 height 13
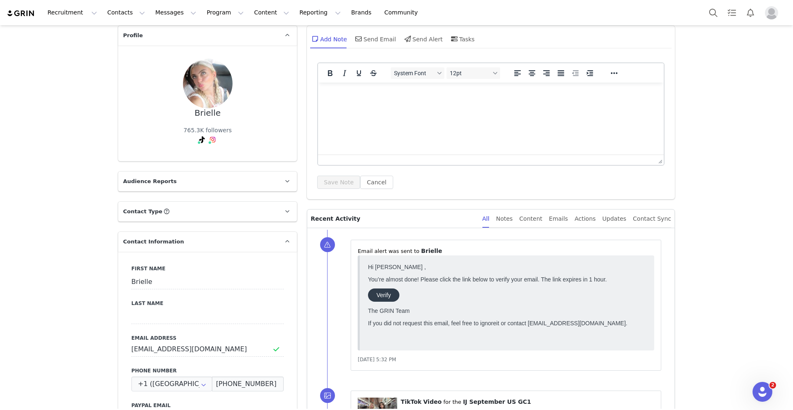
scroll to position [41, 0]
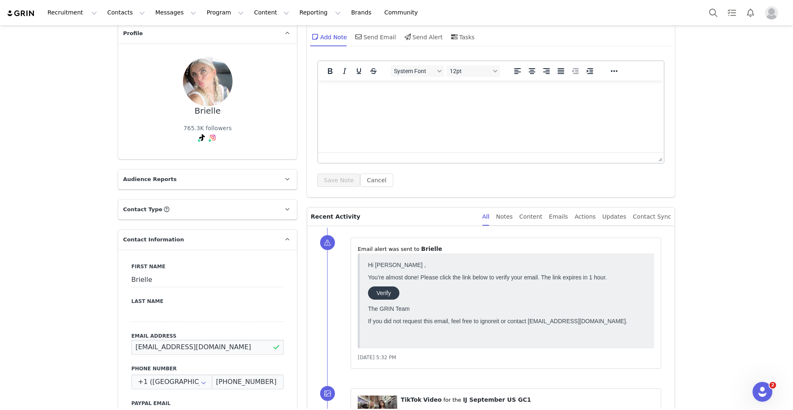
drag, startPoint x: 208, startPoint y: 349, endPoint x: 110, endPoint y: 349, distance: 97.9
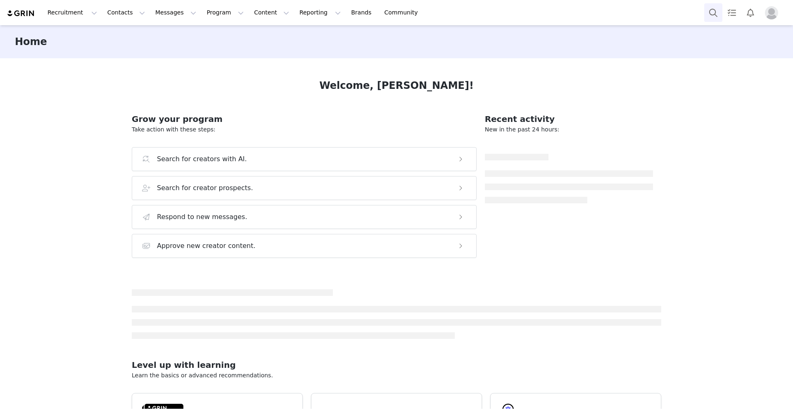
click at [718, 11] on button "Search" at bounding box center [713, 12] width 18 height 19
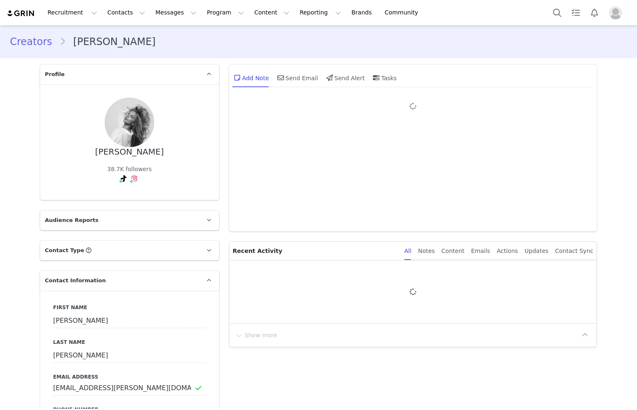
type input "+1 ([GEOGRAPHIC_DATA])"
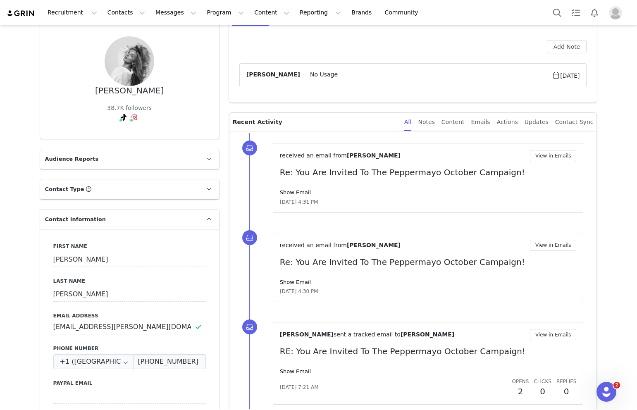
scroll to position [60, 0]
drag, startPoint x: 148, startPoint y: 328, endPoint x: 39, endPoint y: 328, distance: 109.0
paste input "[EMAIL_ADDRESS][DOMAIN_NAME]"
type input "[EMAIL_ADDRESS][DOMAIN_NAME]"
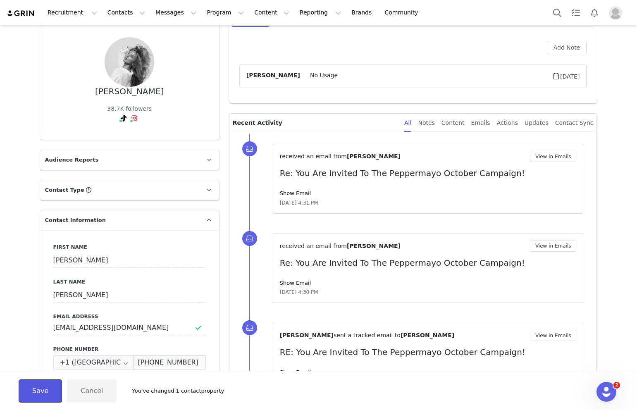
click at [33, 391] on button "Save" at bounding box center [40, 390] width 43 height 23
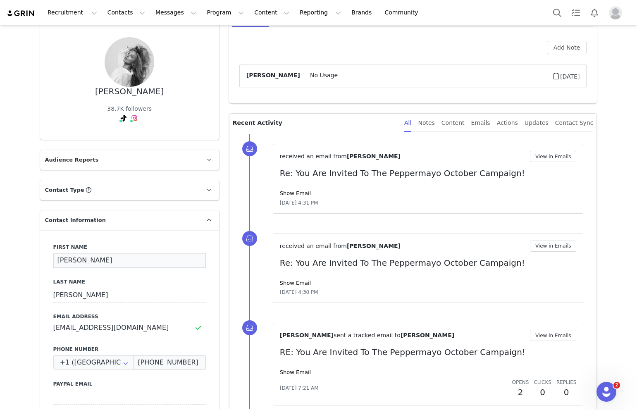
drag, startPoint x: 101, startPoint y: 263, endPoint x: 31, endPoint y: 263, distance: 69.8
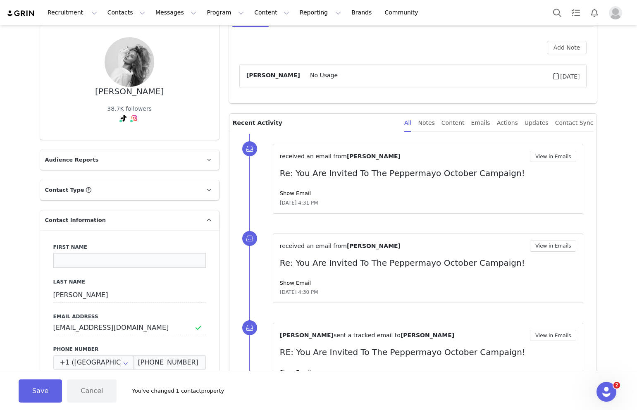
paste input "[PERSON_NAME]"
drag, startPoint x: 115, startPoint y: 259, endPoint x: 92, endPoint y: 259, distance: 23.1
click at [92, 259] on input "[PERSON_NAME]" at bounding box center [129, 260] width 152 height 15
type input "[PERSON_NAME]"
drag, startPoint x: 90, startPoint y: 295, endPoint x: 47, endPoint y: 295, distance: 43.4
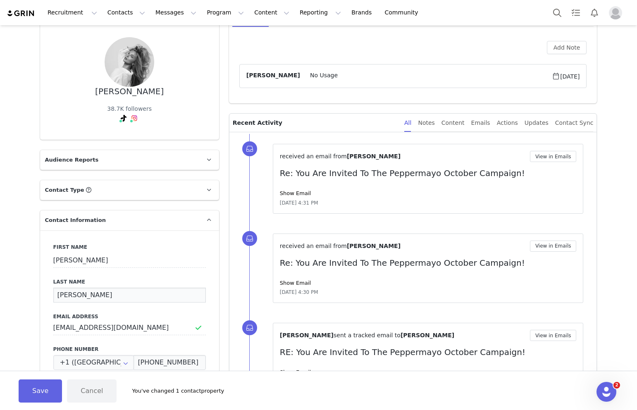
click at [47, 295] on div "First Name Mackenzie Last Name Tenold Email Address mackenzietenold@gmail.com P…" at bounding box center [129, 381] width 179 height 302
paste input "Tenold"
type input "Tenold"
click at [37, 392] on button "Save" at bounding box center [40, 390] width 43 height 23
type input "Mackenzie"
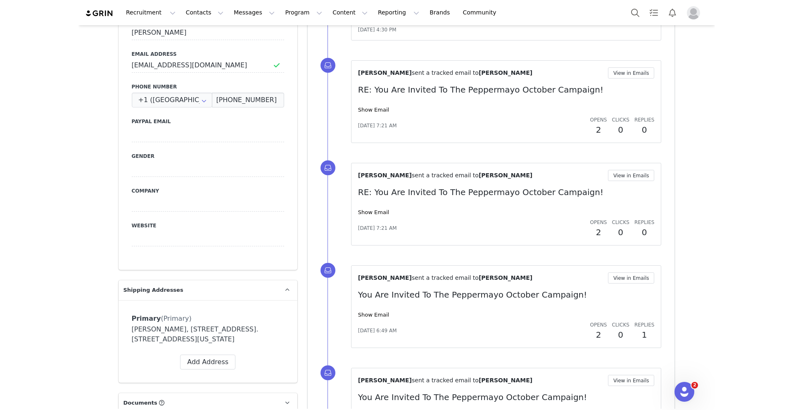
scroll to position [0, 0]
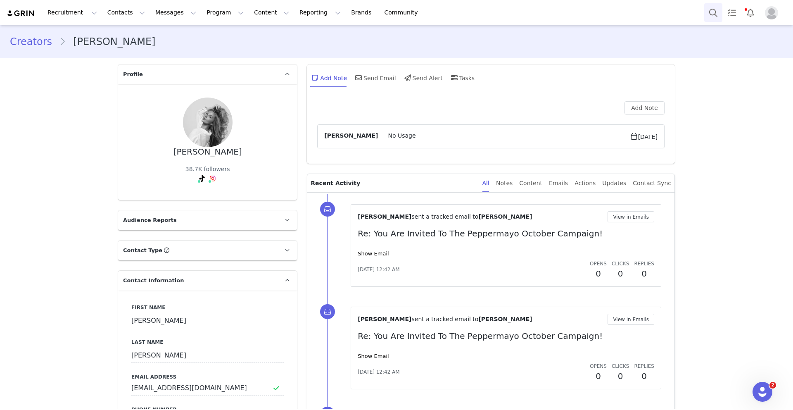
click at [636, 10] on button "Search" at bounding box center [713, 12] width 18 height 19
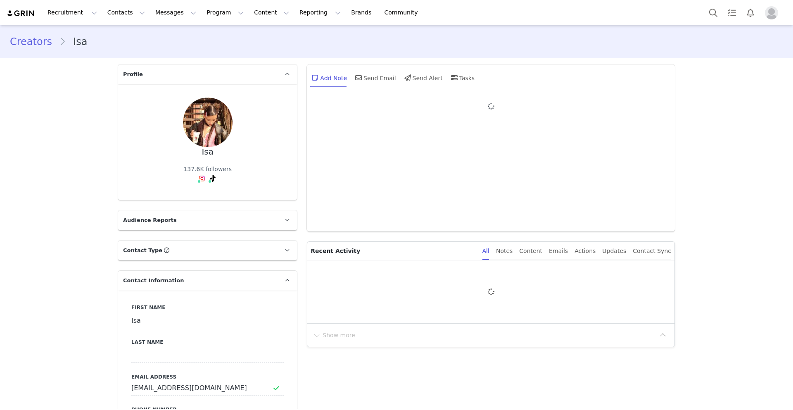
type input "+1 ([GEOGRAPHIC_DATA])"
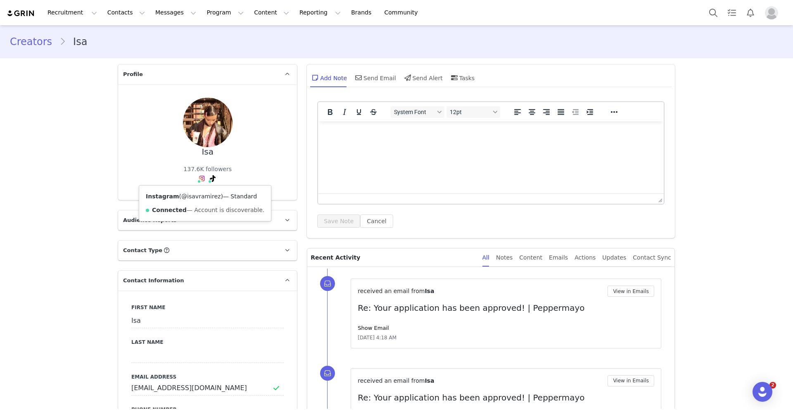
click at [199, 197] on link "@isavramirez" at bounding box center [200, 196] width 39 height 7
click at [202, 195] on link "@isavramirez" at bounding box center [196, 196] width 39 height 7
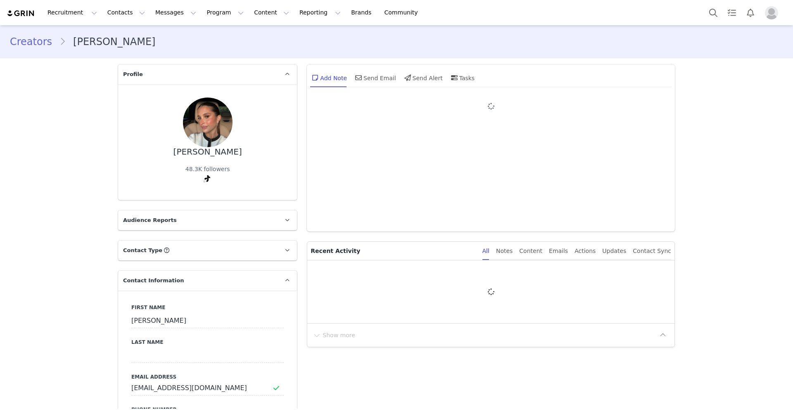
type input "+1 ([GEOGRAPHIC_DATA])"
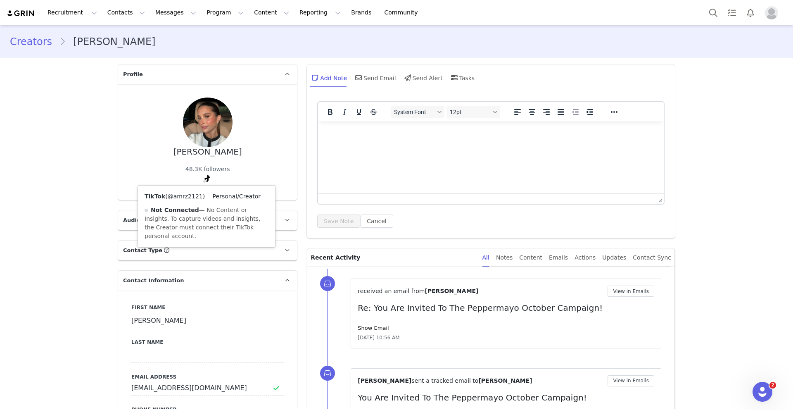
click at [193, 197] on link "@amrz2121" at bounding box center [185, 196] width 35 height 7
click at [122, 188] on div "[PERSON_NAME] 48.3K followers TikTok ( @amrz2121 ) — Personal/Creator Not Conne…" at bounding box center [207, 142] width 179 height 116
click at [194, 196] on link "@amrz2121" at bounding box center [185, 196] width 35 height 7
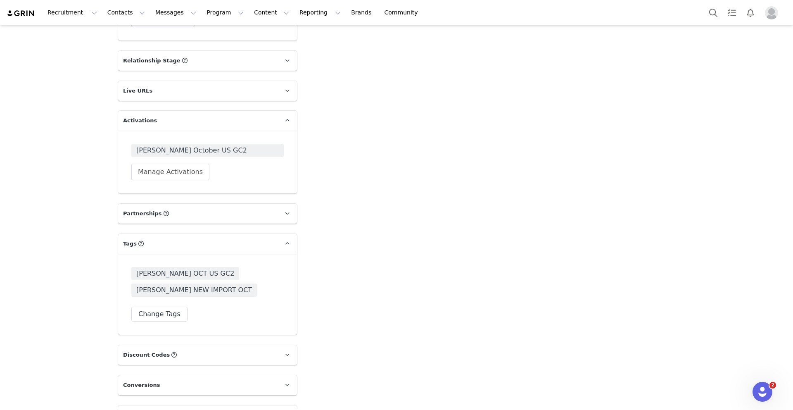
scroll to position [1250, 0]
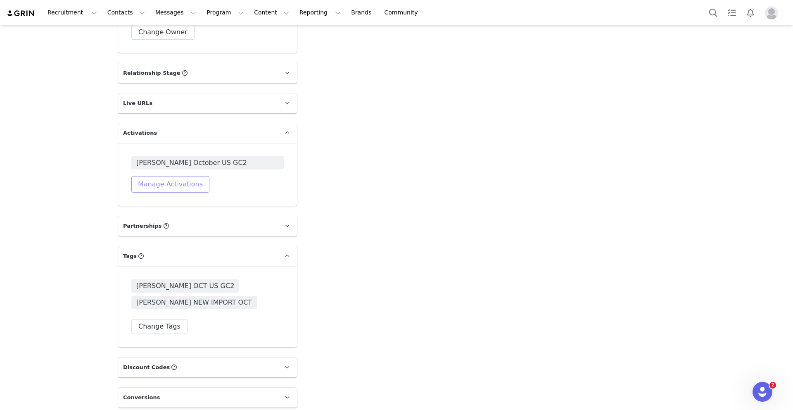
click at [164, 183] on button "Manage Activations" at bounding box center [170, 184] width 78 height 17
click at [155, 213] on div "Select Activation" at bounding box center [149, 215] width 81 height 12
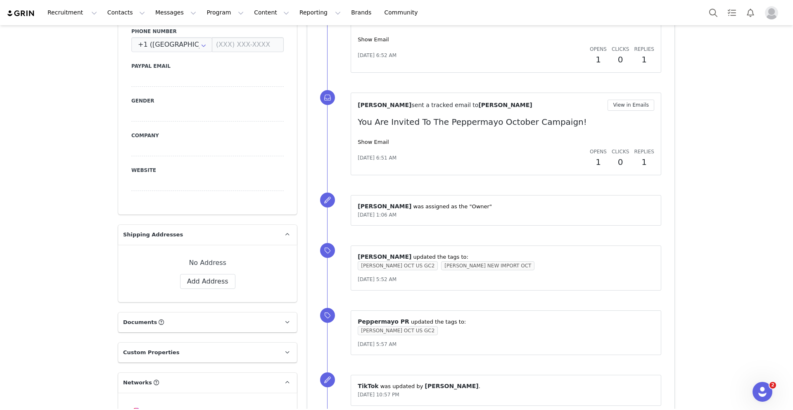
scroll to position [92, 0]
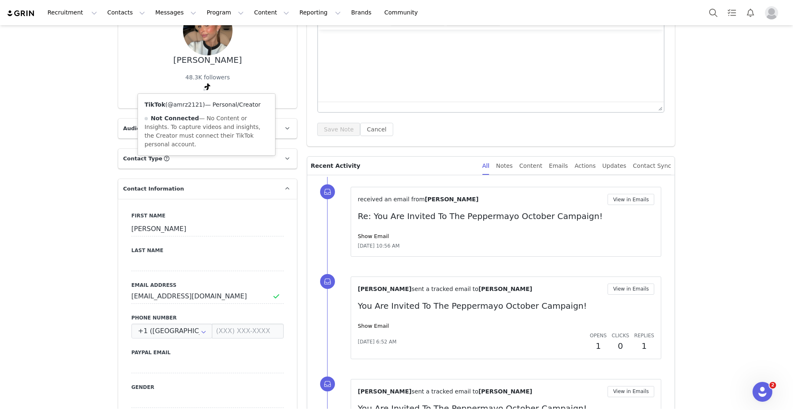
click at [198, 104] on link "@amrz2121" at bounding box center [185, 104] width 35 height 7
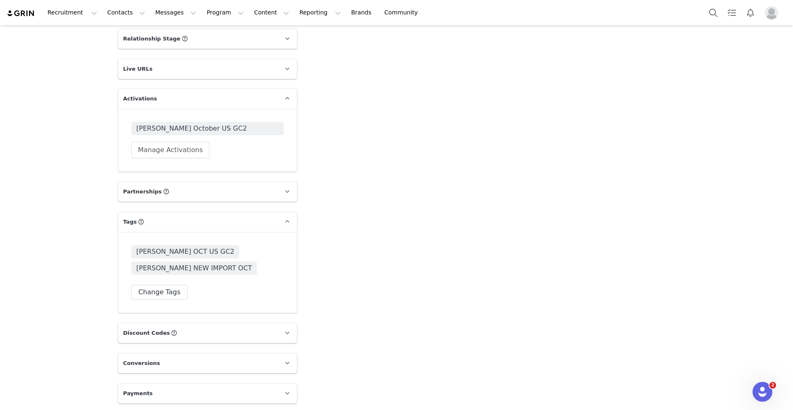
scroll to position [1277, 0]
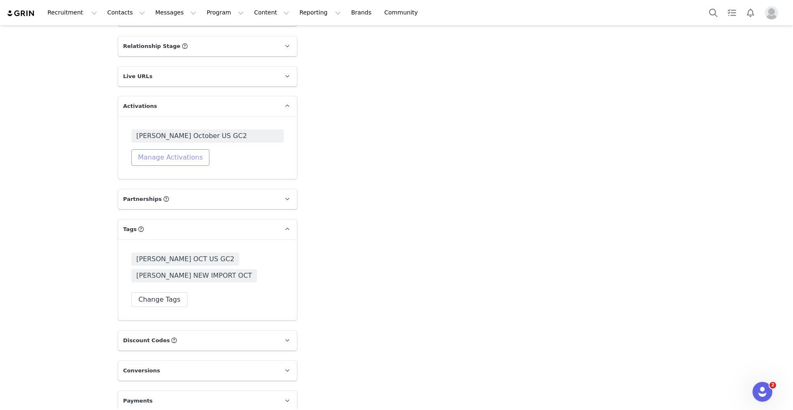
click at [172, 157] on button "Manage Activations" at bounding box center [170, 157] width 78 height 17
click at [157, 194] on div "Select Activation" at bounding box center [149, 189] width 81 height 12
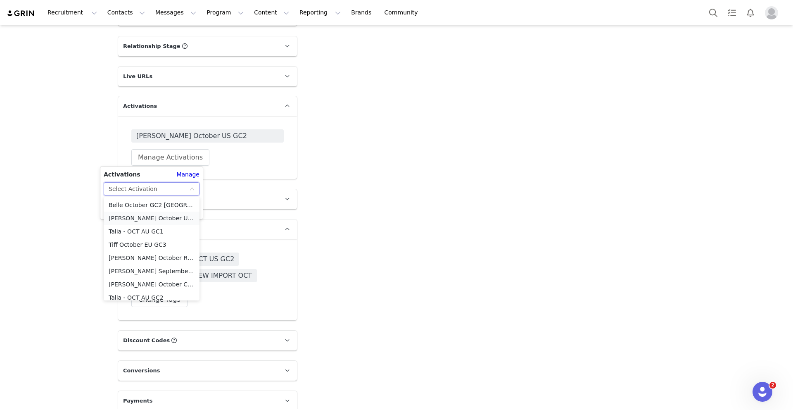
scroll to position [32, 0]
click at [147, 265] on li "[PERSON_NAME] September ROW GC1" at bounding box center [152, 265] width 96 height 13
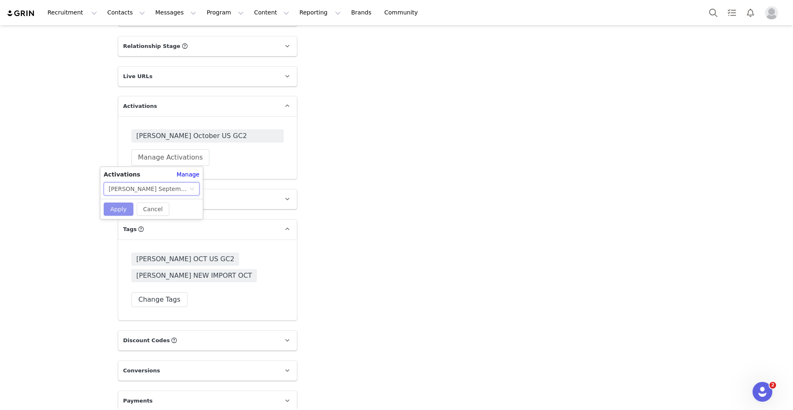
click at [120, 207] on button "Apply" at bounding box center [119, 208] width 30 height 13
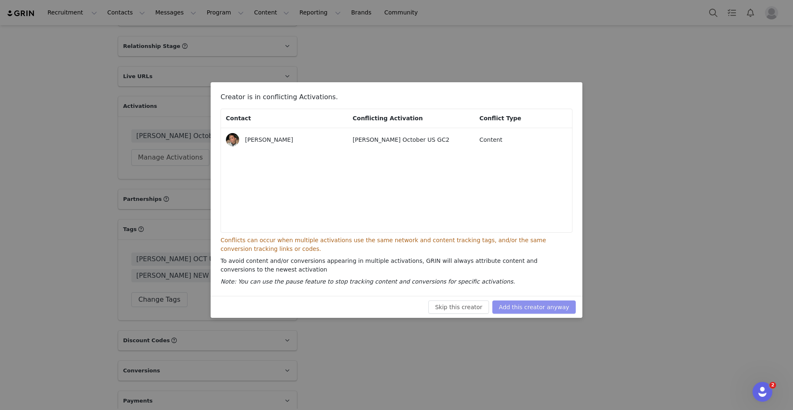
click at [511, 305] on button "Add this creator anyway" at bounding box center [533, 306] width 83 height 13
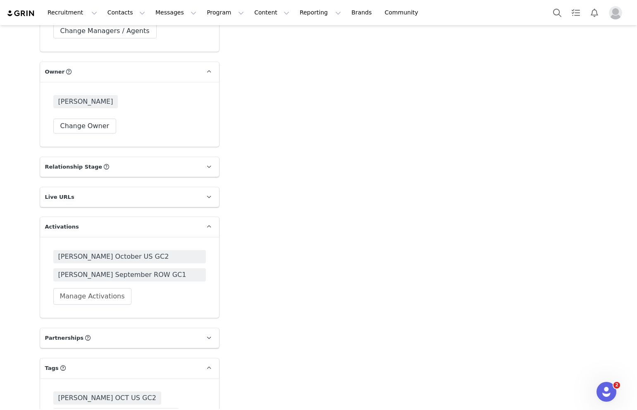
scroll to position [1157, 0]
click at [88, 298] on button "Manage Activations" at bounding box center [92, 296] width 78 height 17
click at [81, 331] on div "Select Activation" at bounding box center [71, 327] width 81 height 12
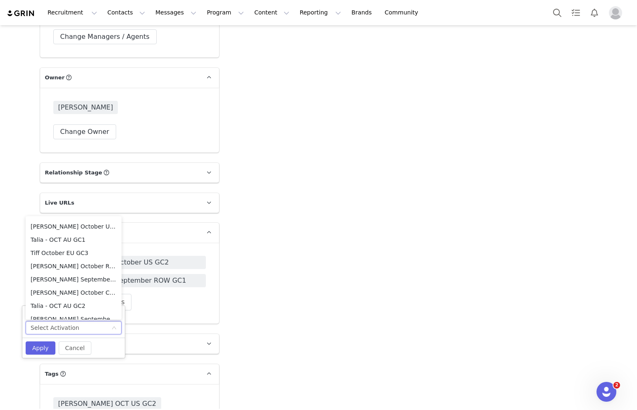
scroll to position [1150, 0]
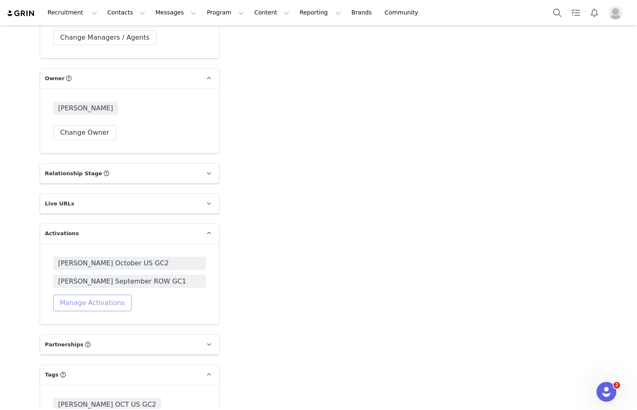
click at [72, 302] on button "Manage Activations" at bounding box center [92, 303] width 78 height 17
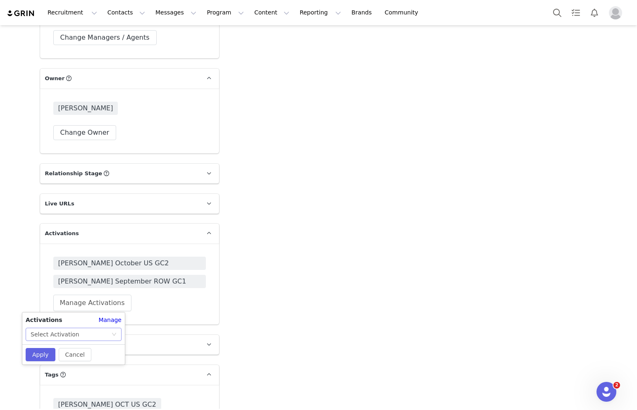
click at [71, 335] on div "Select Activation" at bounding box center [55, 334] width 49 height 12
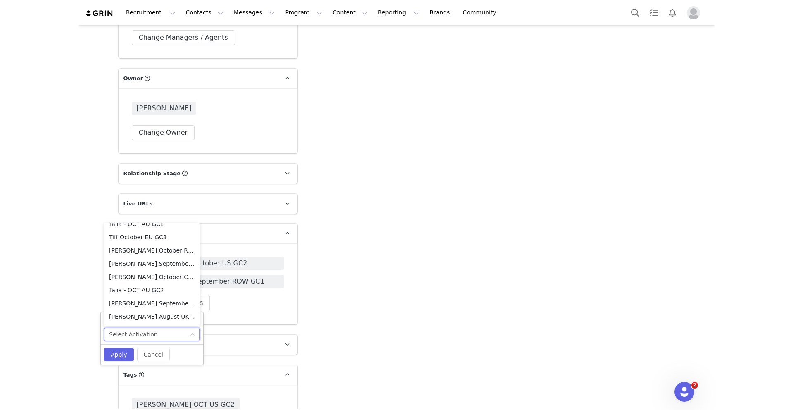
scroll to position [0, 0]
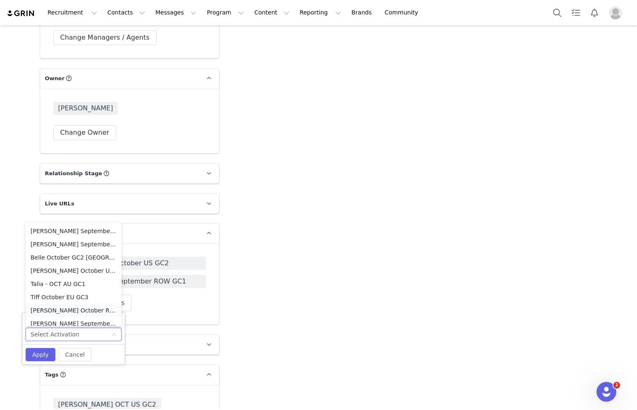
click at [46, 309] on li "[PERSON_NAME] October ROW GC1" at bounding box center [74, 310] width 96 height 13
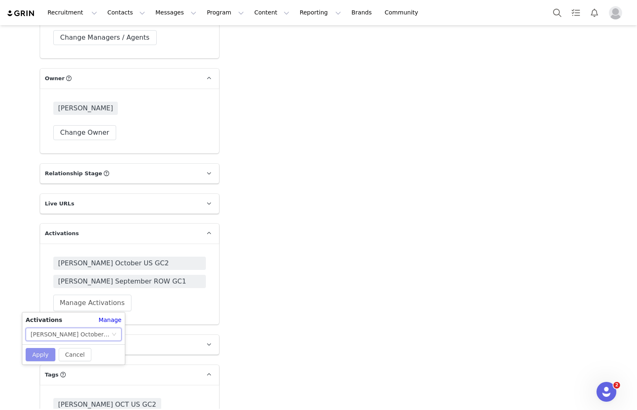
click at [43, 352] on button "Apply" at bounding box center [41, 354] width 30 height 13
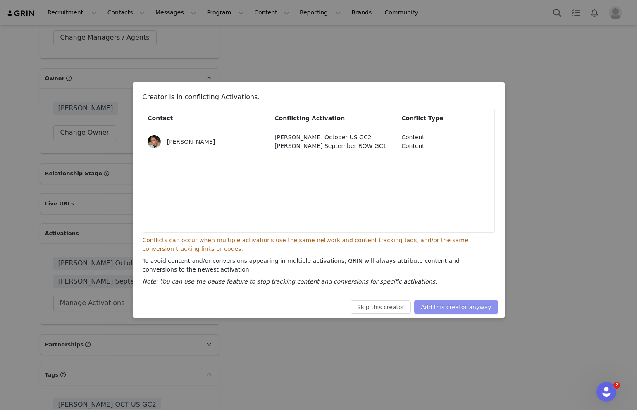
click at [458, 306] on button "Add this creator anyway" at bounding box center [455, 306] width 83 height 13
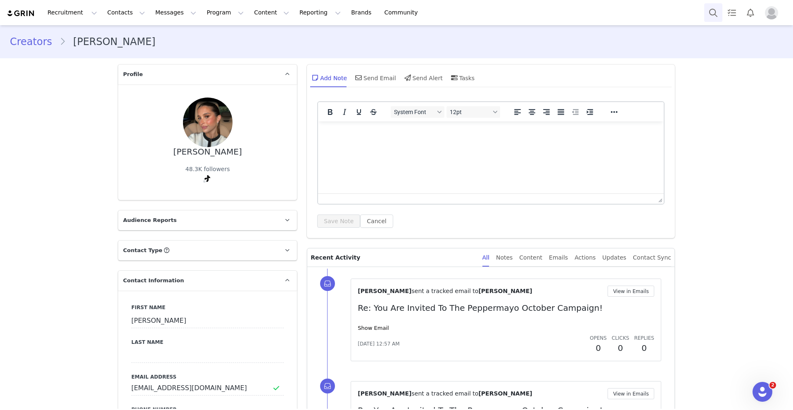
click at [713, 12] on button "Search" at bounding box center [713, 12] width 18 height 19
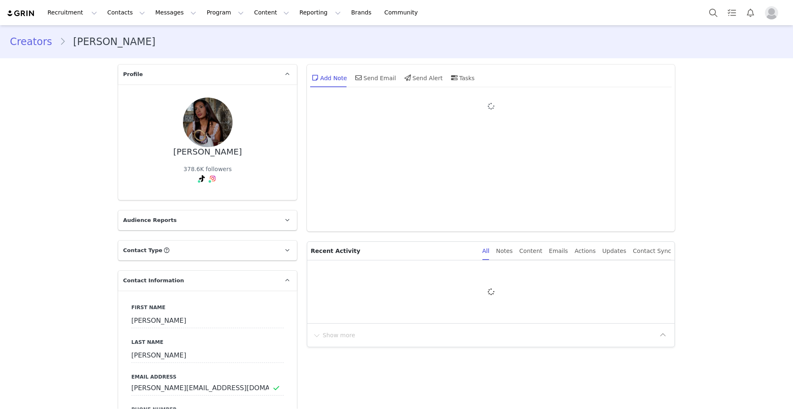
type input "+1 ([GEOGRAPHIC_DATA])"
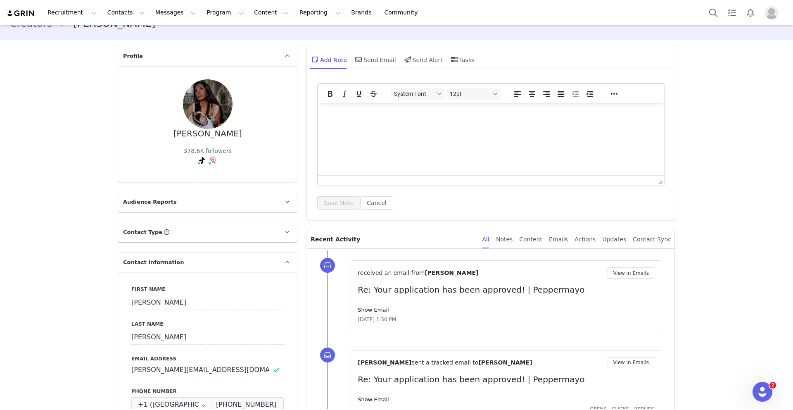
scroll to position [21, 0]
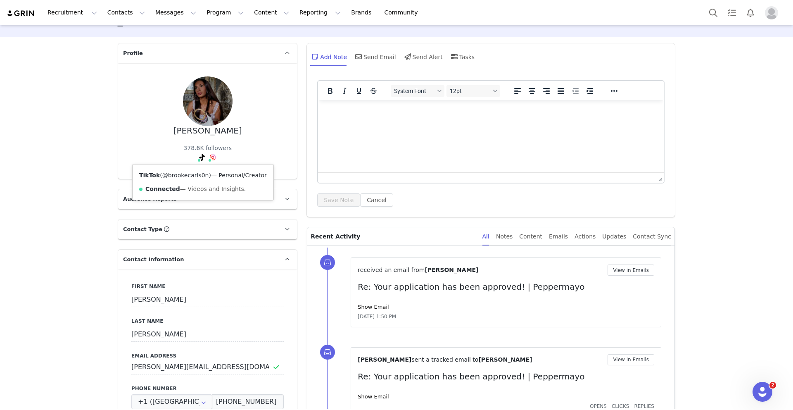
click at [192, 175] on link "@brookecarls0n" at bounding box center [185, 175] width 47 height 7
click at [210, 174] on link "@brookecarls0nn" at bounding box center [214, 175] width 50 height 7
click at [707, 18] on button "Search" at bounding box center [713, 12] width 18 height 19
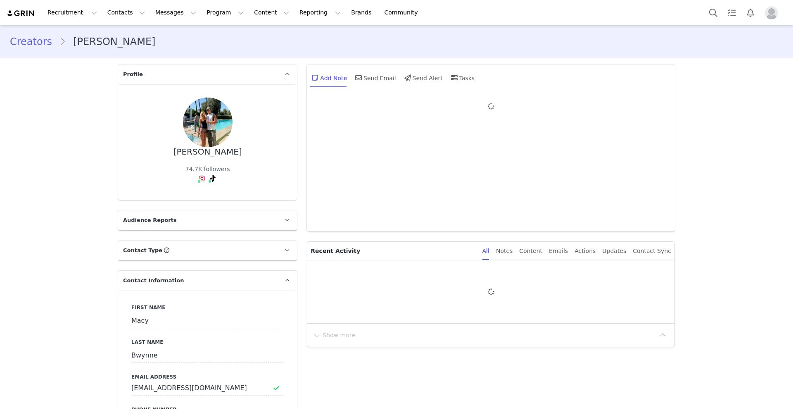
type input "+1 ([GEOGRAPHIC_DATA])"
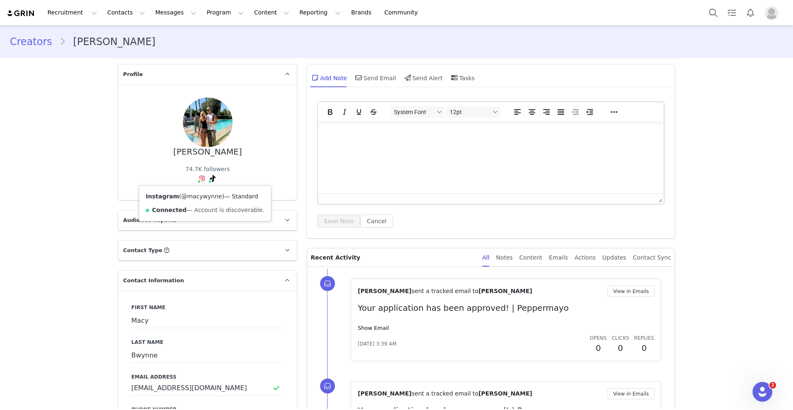
click at [199, 198] on link "@macywynne" at bounding box center [201, 196] width 40 height 7
click at [204, 195] on link "@macybwynne" at bounding box center [196, 196] width 44 height 7
drag, startPoint x: 239, startPoint y: 155, endPoint x: 169, endPoint y: 155, distance: 70.6
click at [169, 155] on div "[PERSON_NAME] 74.7K followers Instagram ( @macywynne ) — Standard Connected — A…" at bounding box center [207, 141] width 152 height 89
copy div "[PERSON_NAME]"
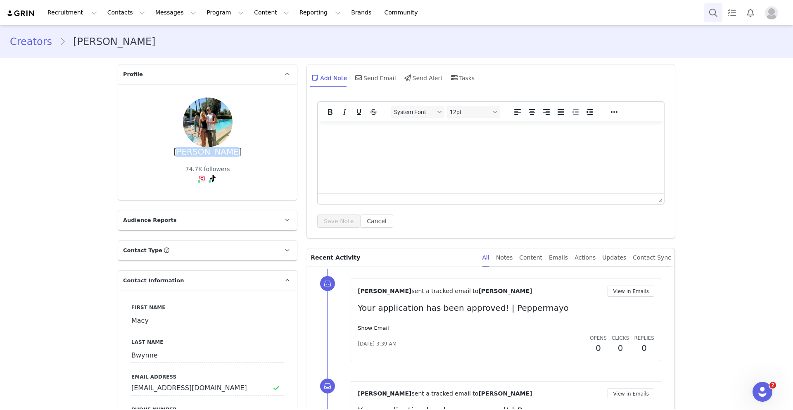
click at [709, 12] on button "Search" at bounding box center [713, 12] width 18 height 19
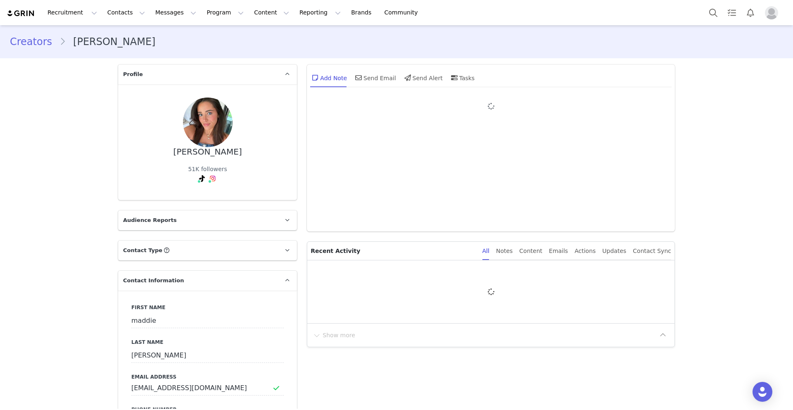
type input "+1 ([GEOGRAPHIC_DATA])"
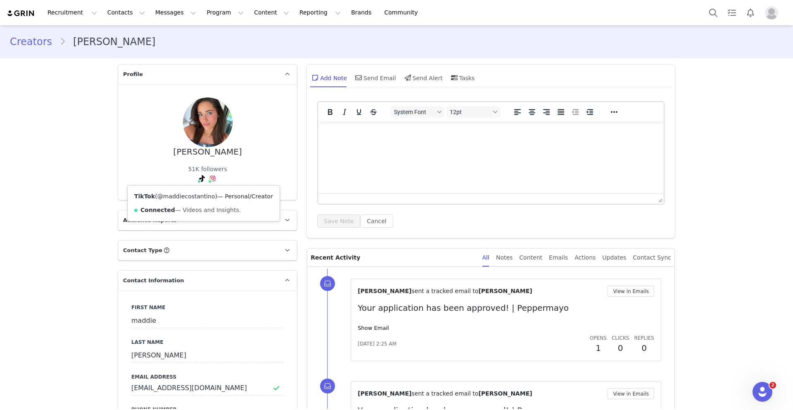
click at [197, 197] on link "@maddiecostantino" at bounding box center [186, 196] width 58 height 7
click at [212, 193] on link "@maddiecostantino" at bounding box center [214, 196] width 58 height 7
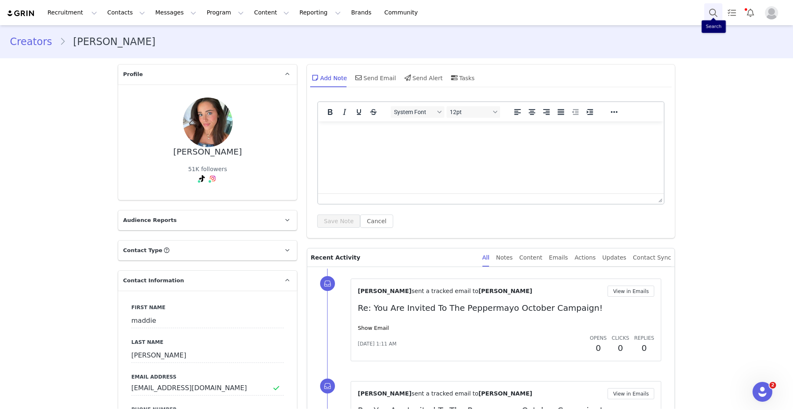
click at [712, 17] on button "Search" at bounding box center [713, 12] width 18 height 19
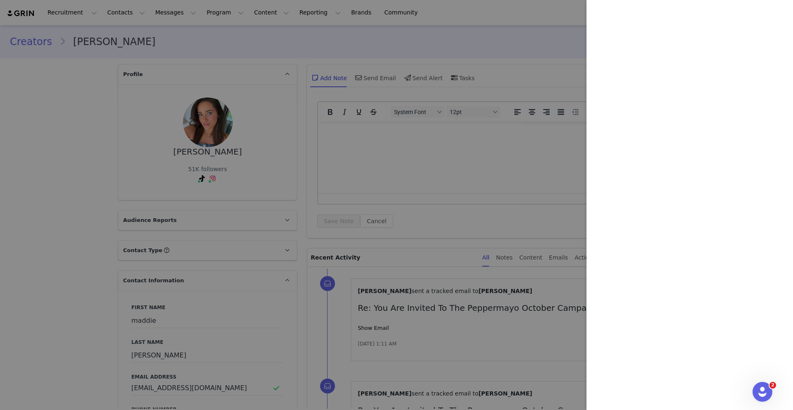
click at [534, 48] on div at bounding box center [396, 205] width 793 height 410
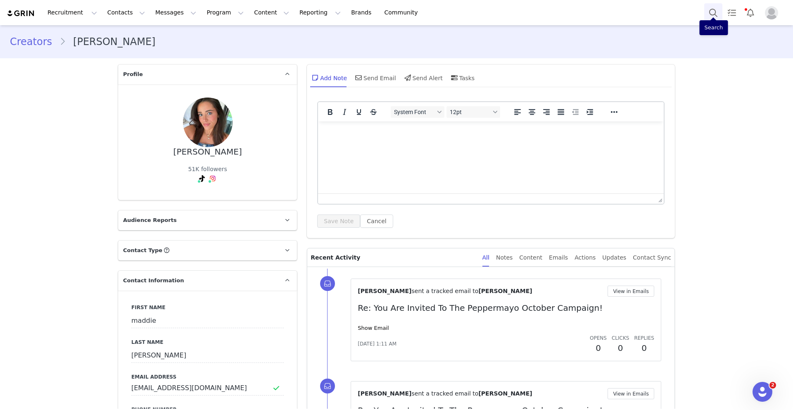
click at [713, 15] on button "Search" at bounding box center [713, 12] width 18 height 19
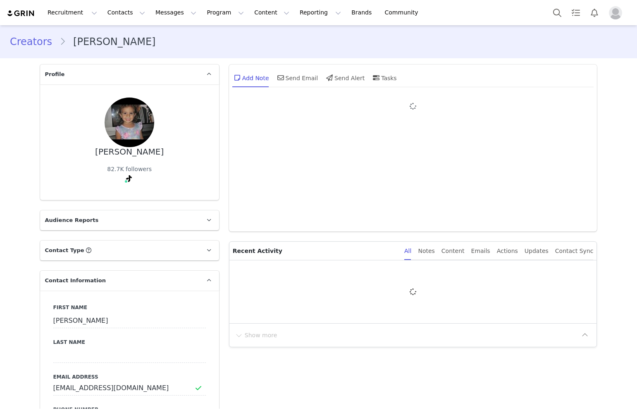
type input "+1 ([GEOGRAPHIC_DATA])"
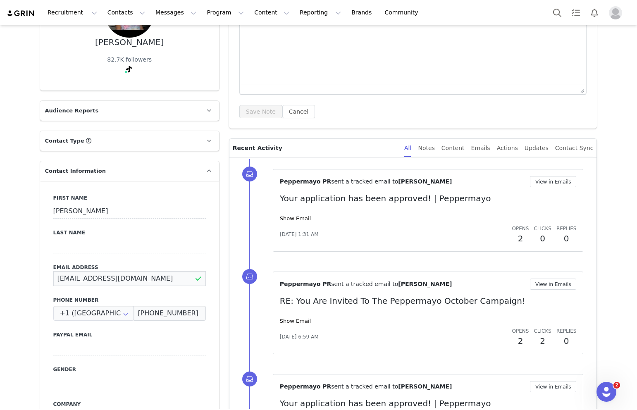
drag, startPoint x: 131, startPoint y: 278, endPoint x: 44, endPoint y: 279, distance: 86.7
click at [44, 279] on div "First Name Sophia Last Name Email Address sophiacarolibizz@gmail.com Phone Numb…" at bounding box center [129, 332] width 179 height 302
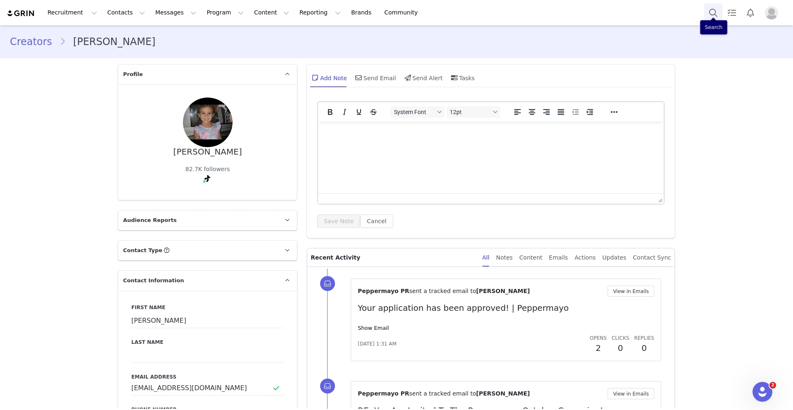
click at [636, 15] on button "Search" at bounding box center [713, 12] width 18 height 19
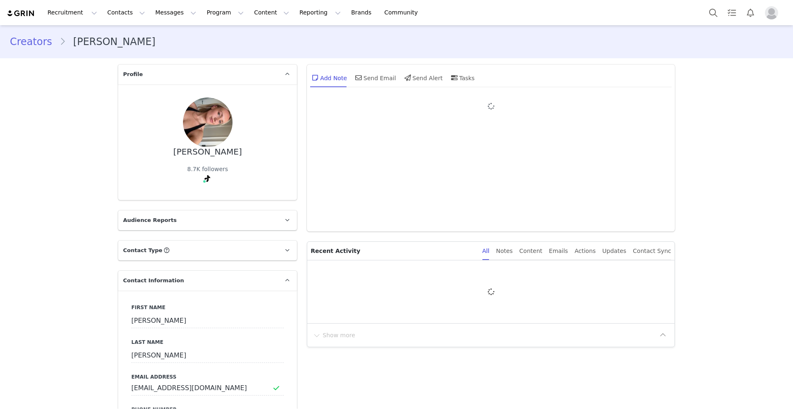
type input "+1 ([GEOGRAPHIC_DATA])"
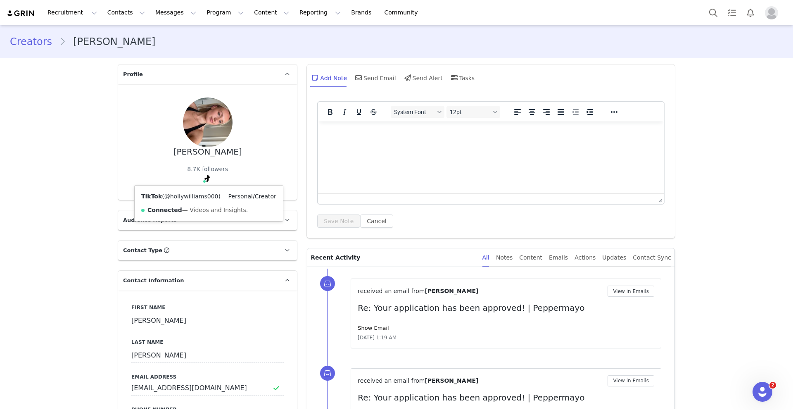
click at [206, 196] on link "@hollywilliams000" at bounding box center [191, 196] width 54 height 7
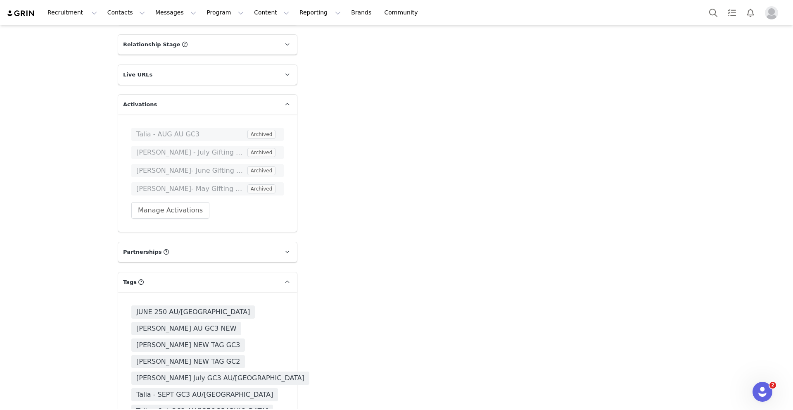
scroll to position [1308, 0]
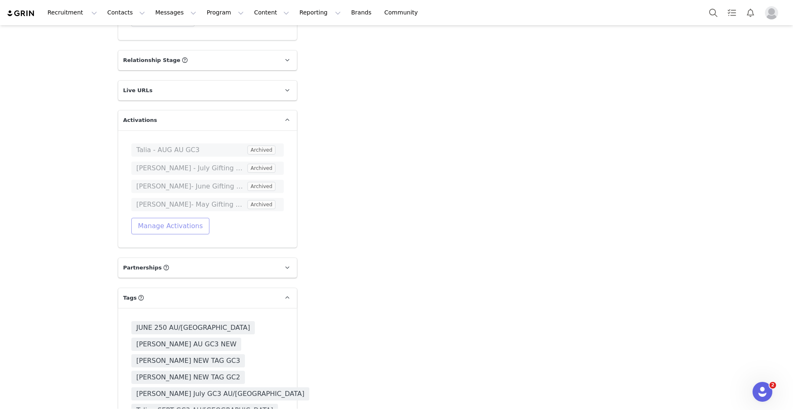
click at [152, 218] on button "Manage Activations" at bounding box center [170, 226] width 78 height 17
click at [145, 240] on div "Select Activation" at bounding box center [133, 238] width 49 height 12
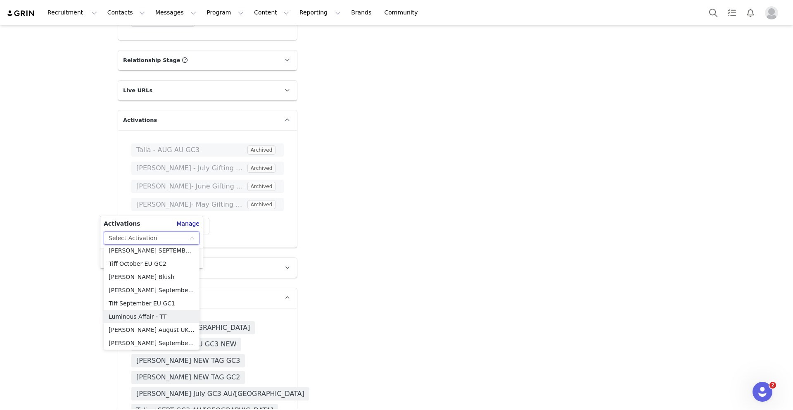
scroll to position [521, 0]
click at [128, 339] on li "Talia - OCT AU GC3" at bounding box center [152, 341] width 96 height 13
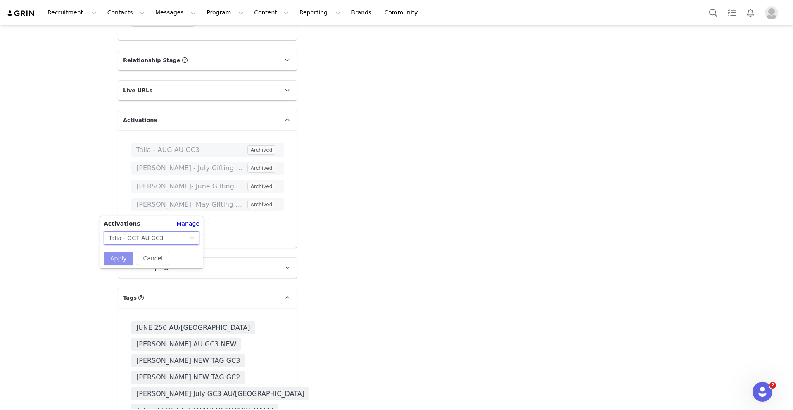
click at [123, 259] on button "Apply" at bounding box center [119, 258] width 30 height 13
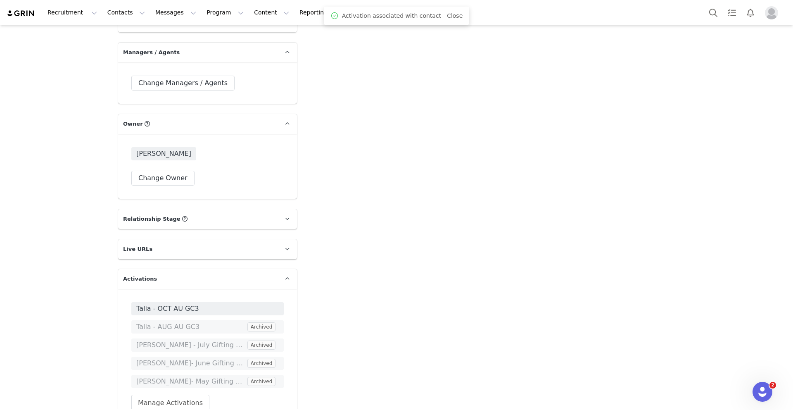
scroll to position [1129, 0]
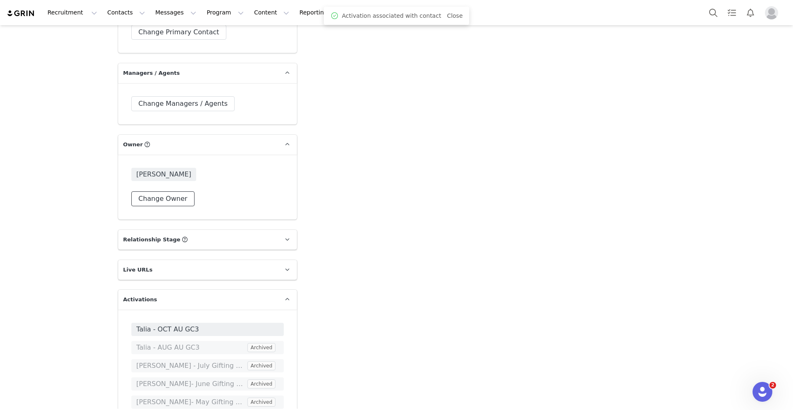
click at [171, 191] on button "Change Owner" at bounding box center [162, 198] width 63 height 15
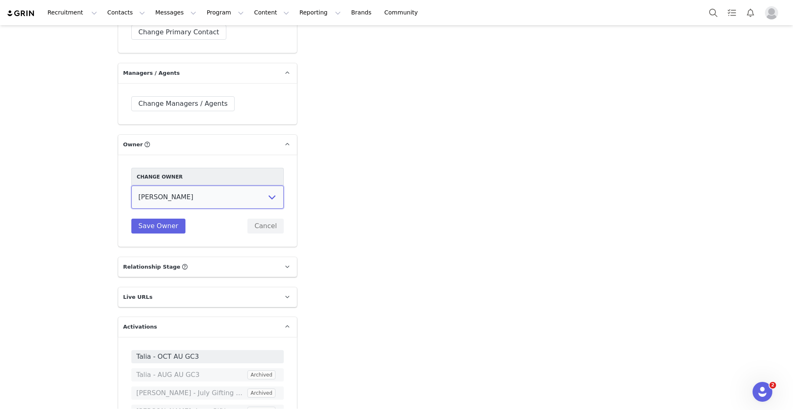
click at [166, 185] on select "[PERSON_NAME] Peppermayo PR [PERSON_NAME] [PERSON_NAME] [PERSON_NAME] [PERSON_N…" at bounding box center [207, 196] width 152 height 23
select select "bc02f1f0-1314-485c-94d4-ffa8822cf2e3"
click at [131, 185] on select "[PERSON_NAME] Peppermayo PR [PERSON_NAME] [PERSON_NAME] [PERSON_NAME] [PERSON_N…" at bounding box center [207, 196] width 152 height 23
click at [168, 219] on button "Save Owner" at bounding box center [158, 226] width 54 height 15
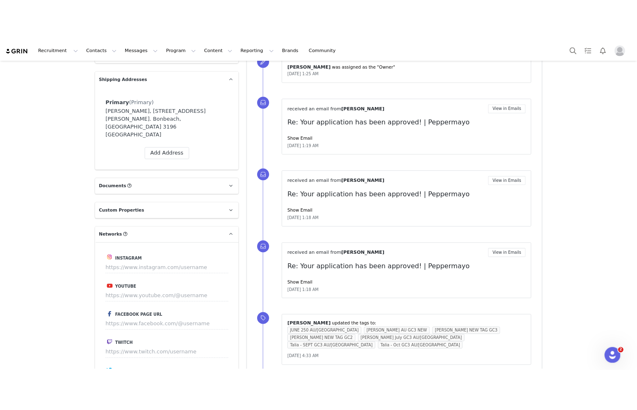
scroll to position [0, 0]
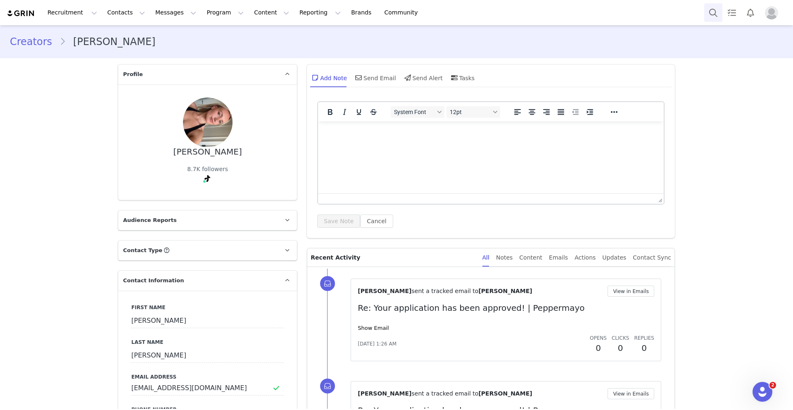
click at [705, 14] on button "Search" at bounding box center [713, 12] width 18 height 19
